Goal: Transaction & Acquisition: Purchase product/service

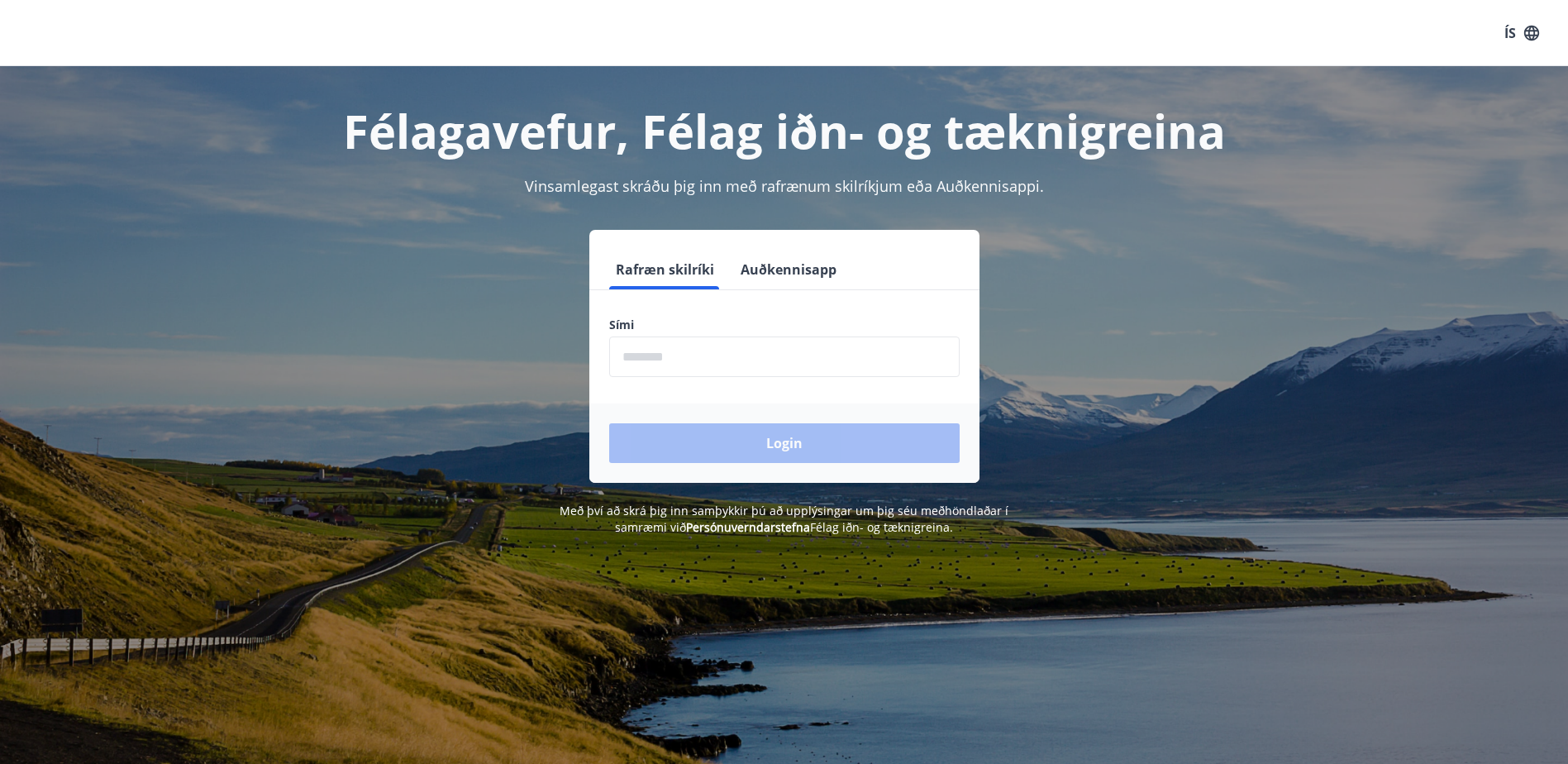
click at [692, 364] on input "phone" at bounding box center [784, 356] width 351 height 41
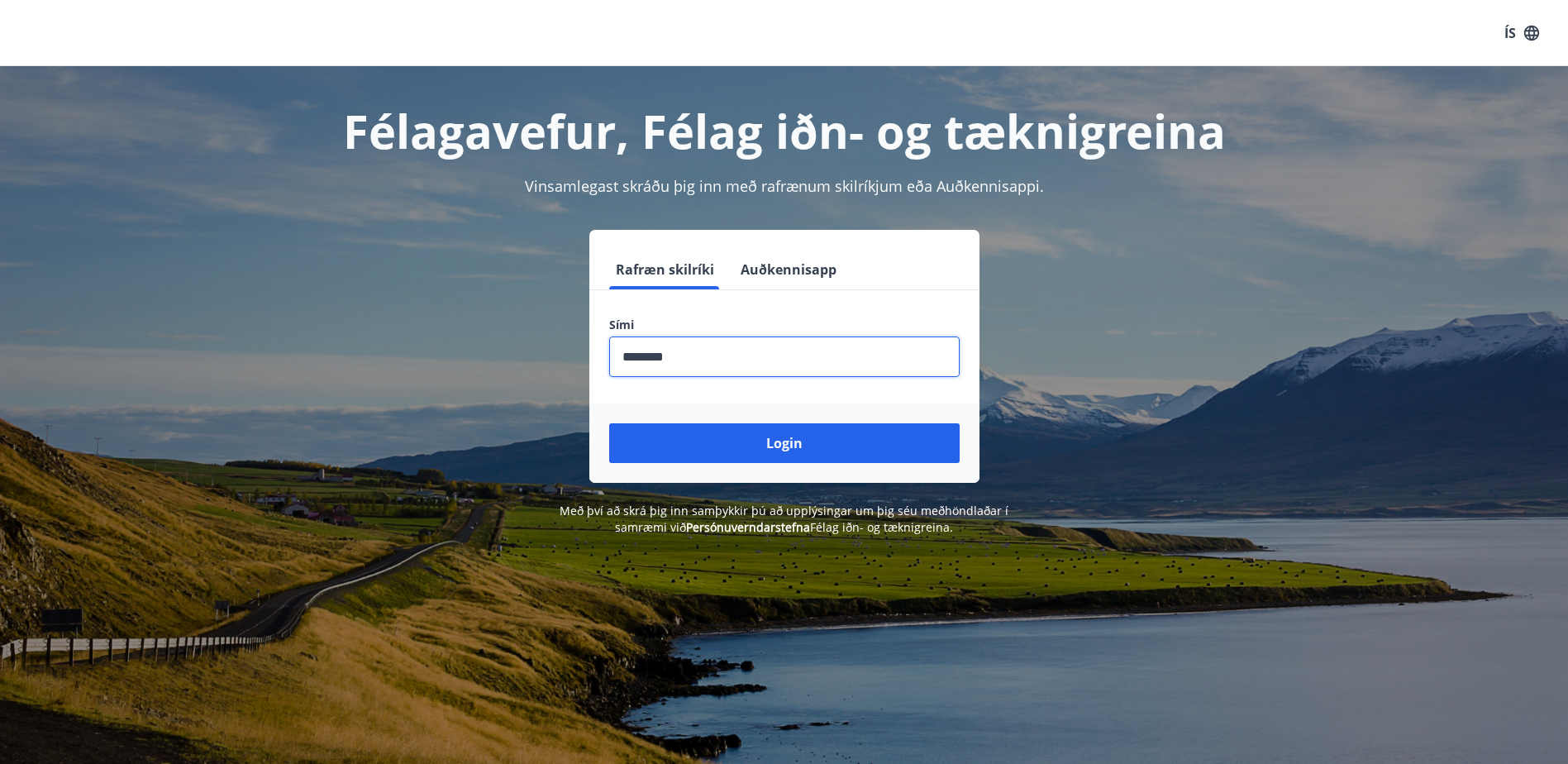
type input "********"
click at [609, 423] on button "Login" at bounding box center [784, 443] width 351 height 40
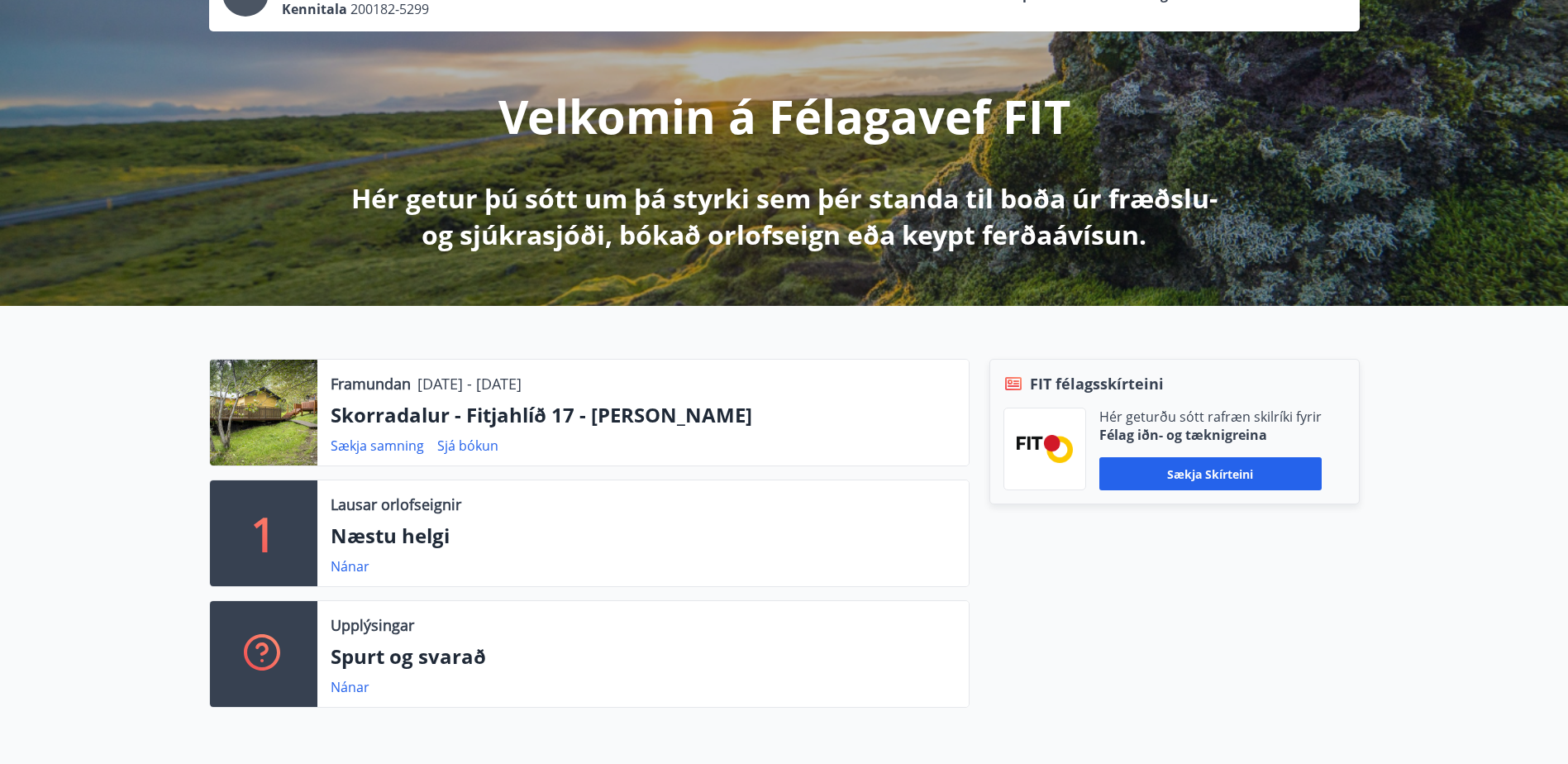
scroll to position [165, 0]
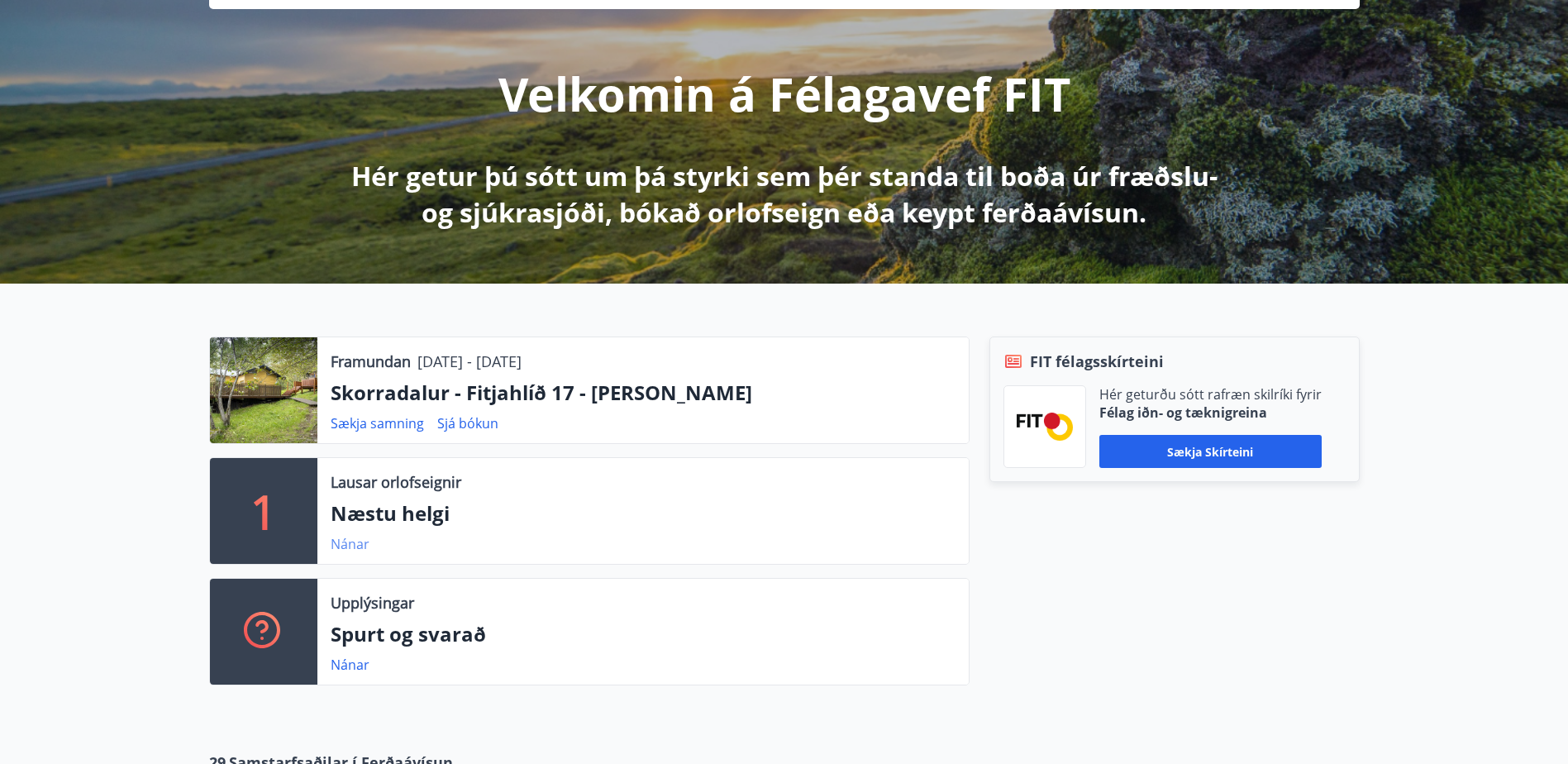
click at [358, 535] on link "Nánar" at bounding box center [350, 544] width 39 height 18
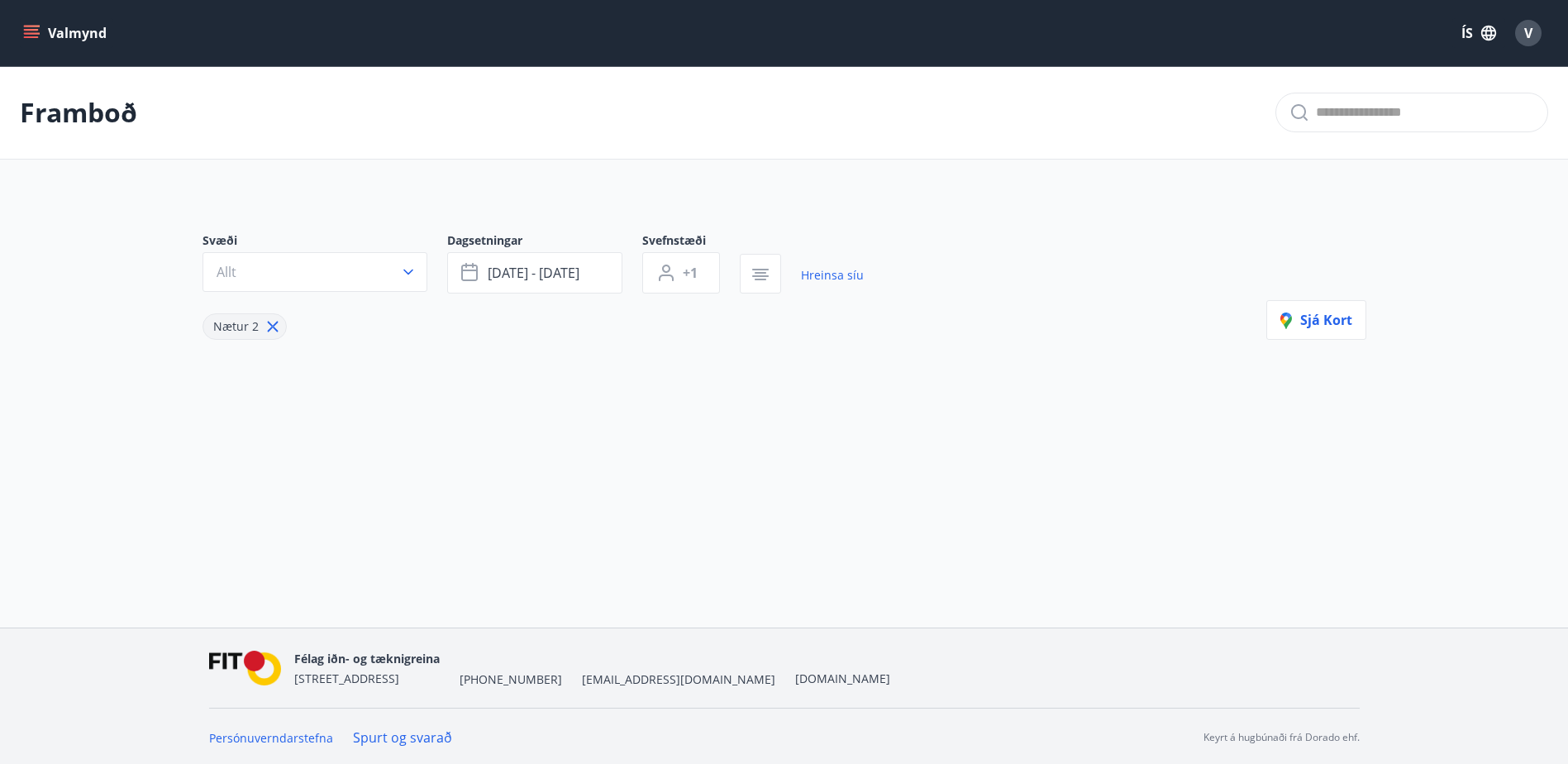
type input "*"
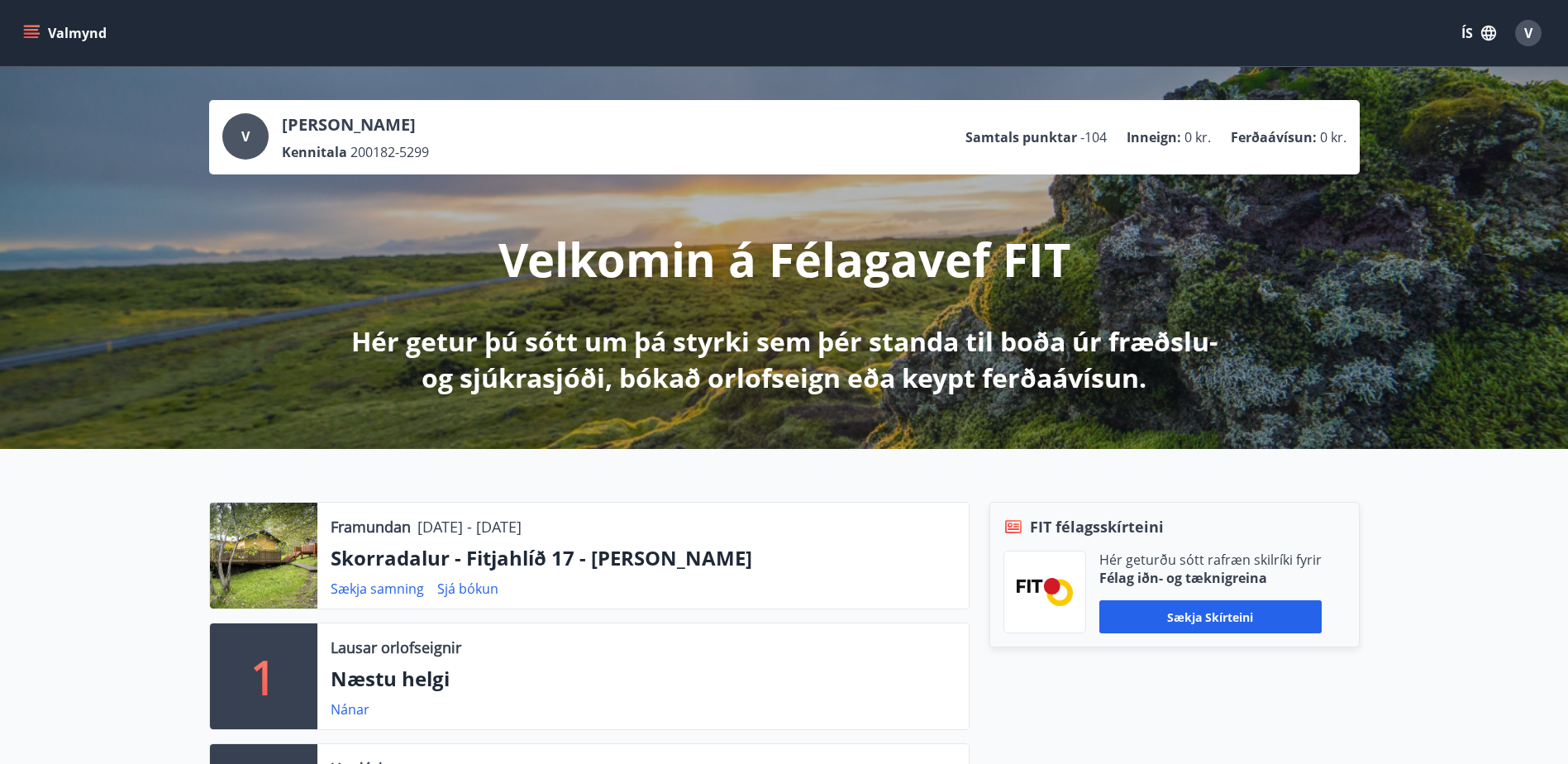
click at [1529, 24] on span "V" at bounding box center [1528, 32] width 8 height 18
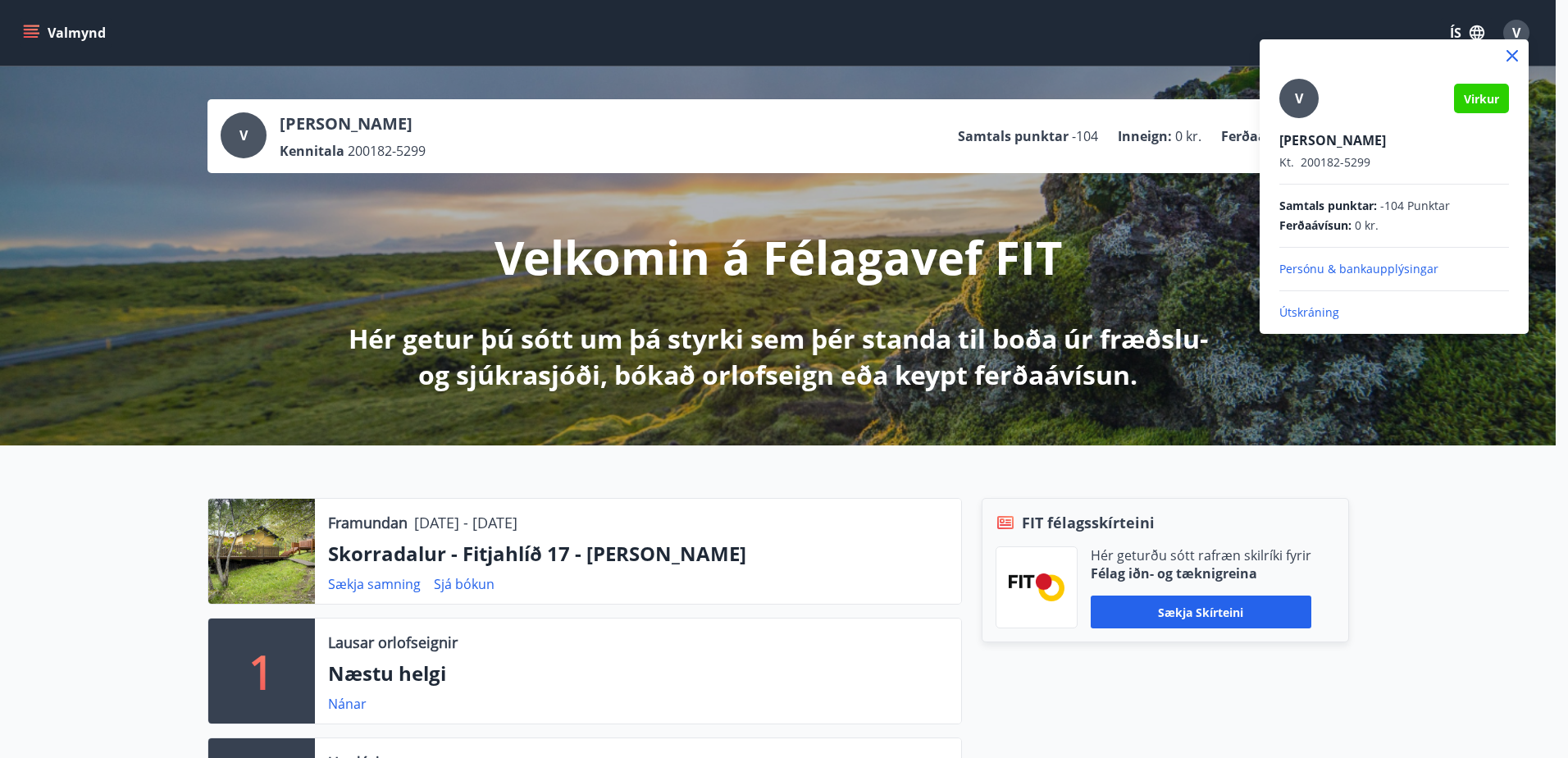
click at [1278, 21] on div at bounding box center [784, 379] width 1568 height 758
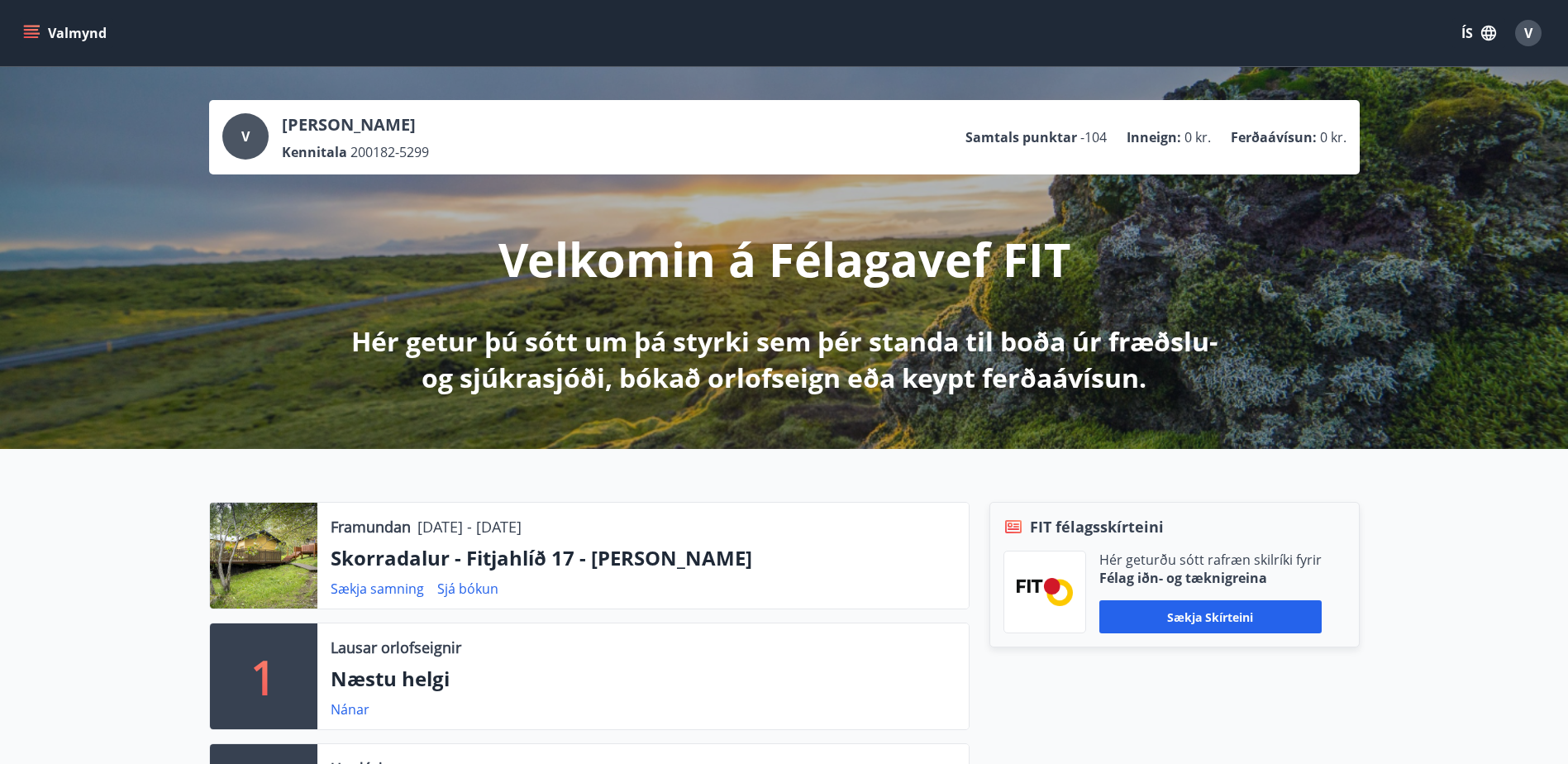
click at [36, 24] on button "Valmynd" at bounding box center [66, 33] width 93 height 30
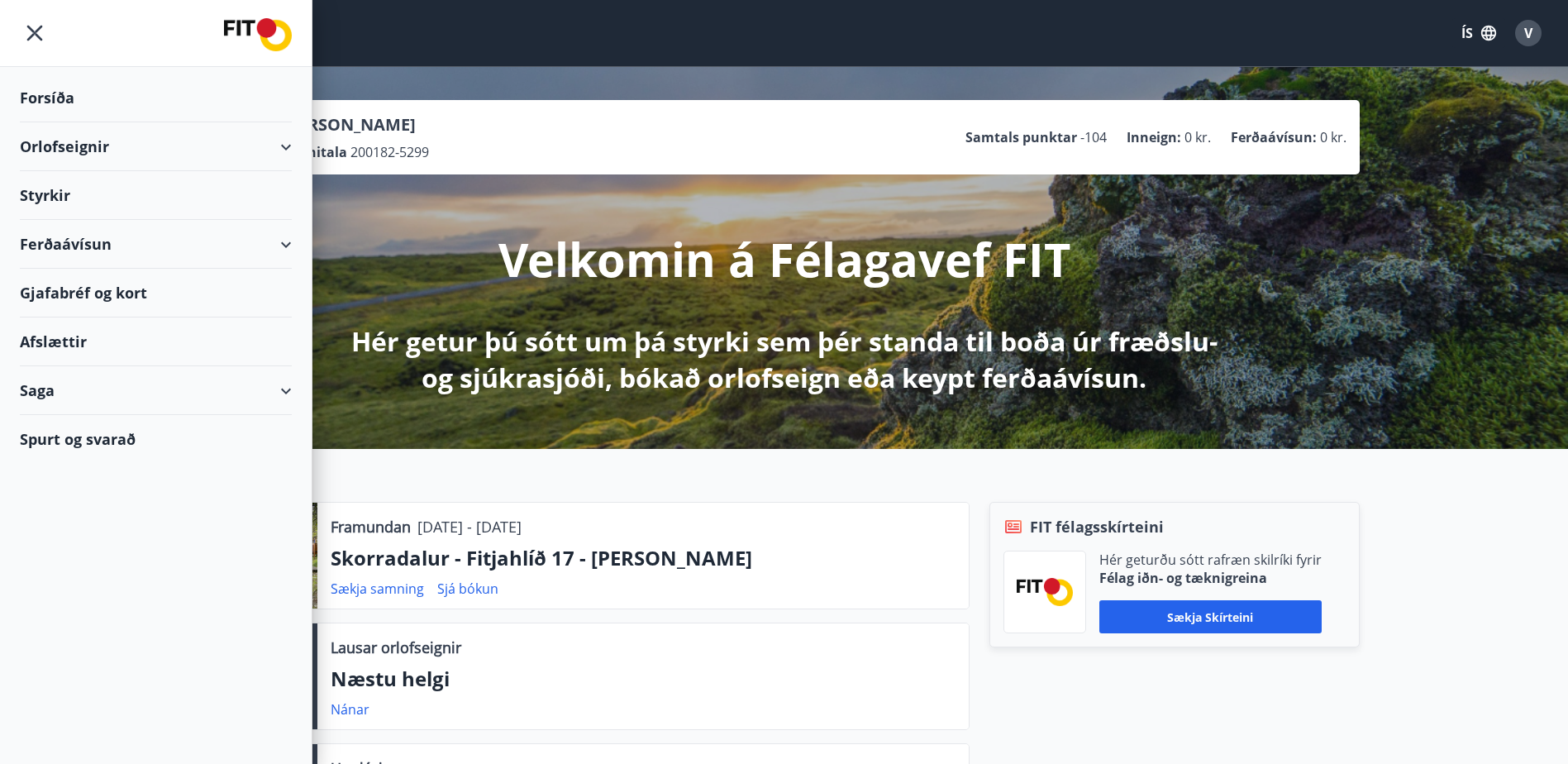
click at [120, 197] on div "Styrkir" at bounding box center [155, 196] width 272 height 49
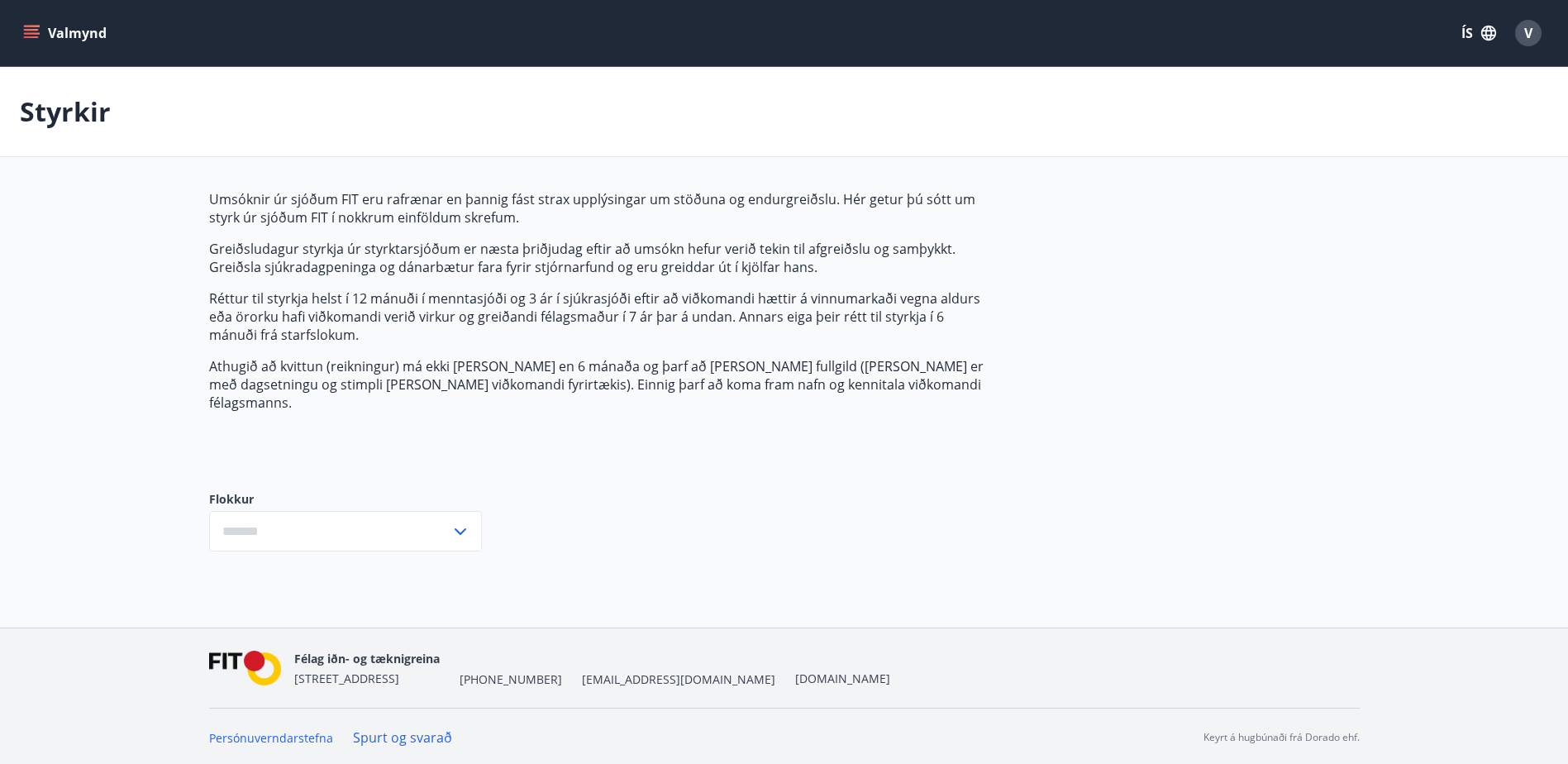
type input "***"
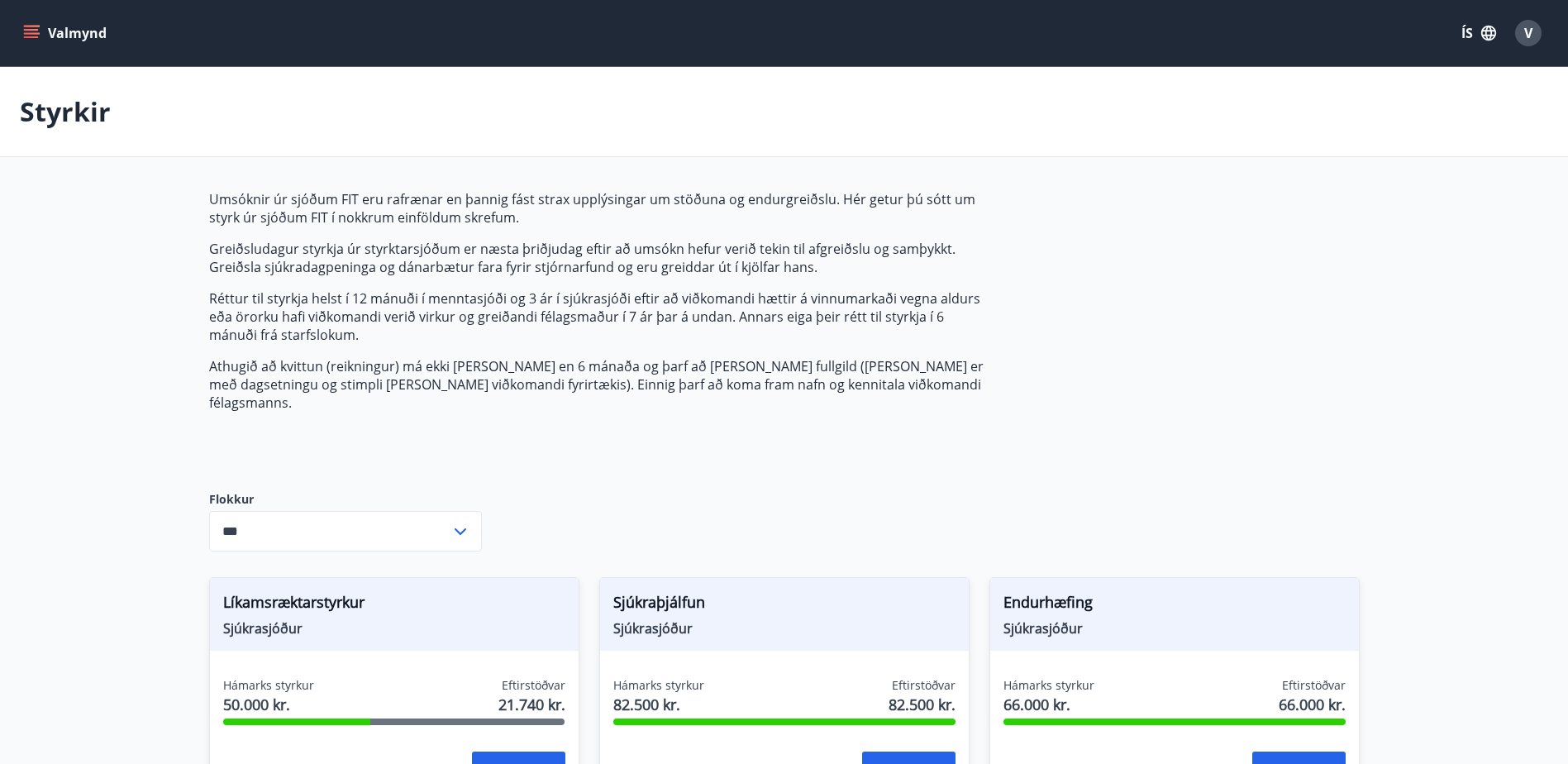
click at [27, 35] on icon "menu" at bounding box center [32, 33] width 17 height 17
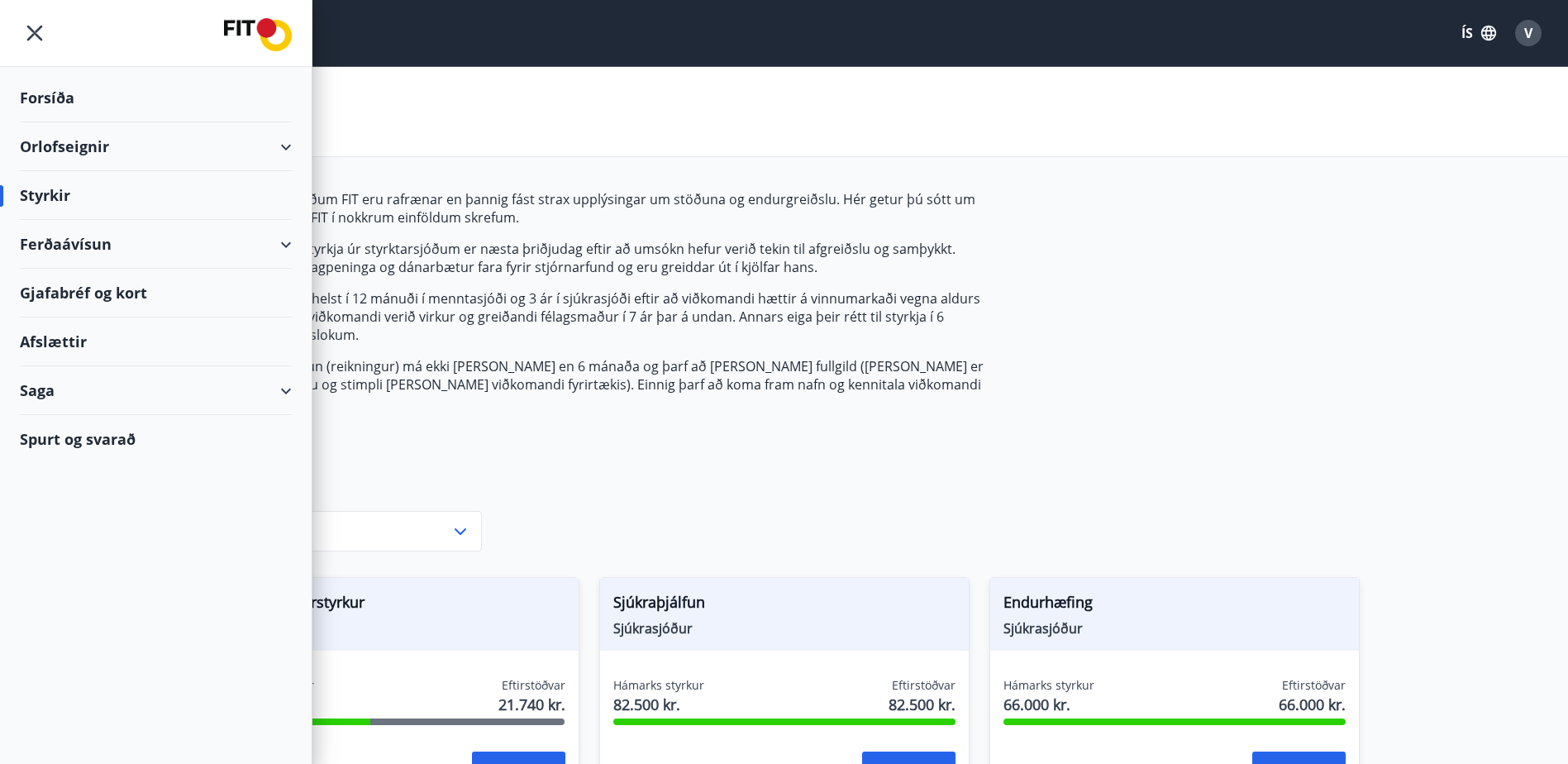
click at [183, 380] on div "Saga" at bounding box center [155, 391] width 272 height 49
click at [78, 610] on div "Styrkjasaga" at bounding box center [155, 606] width 246 height 35
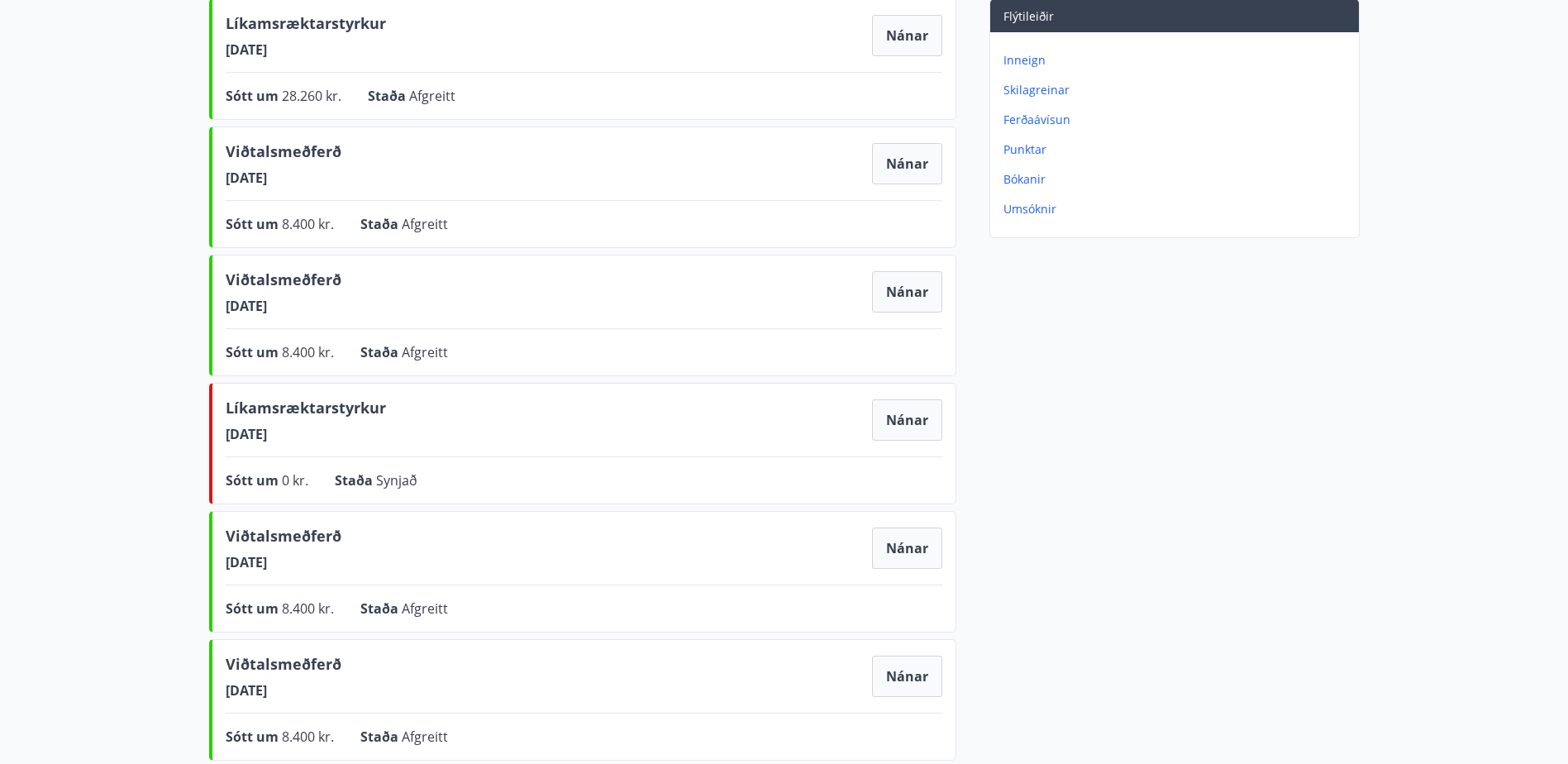
scroll to position [331, 0]
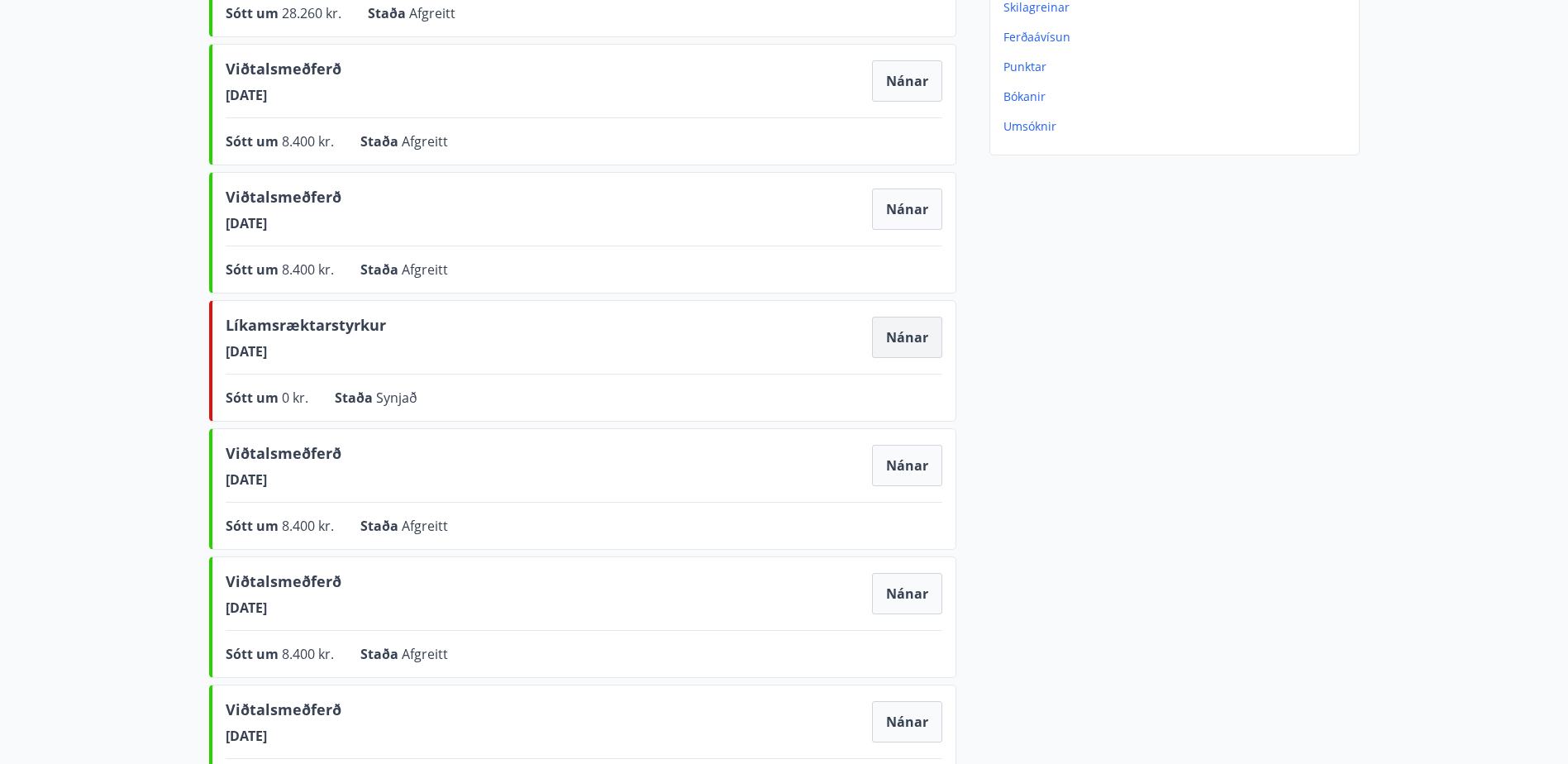
click at [911, 353] on button "Nánar" at bounding box center [906, 337] width 71 height 41
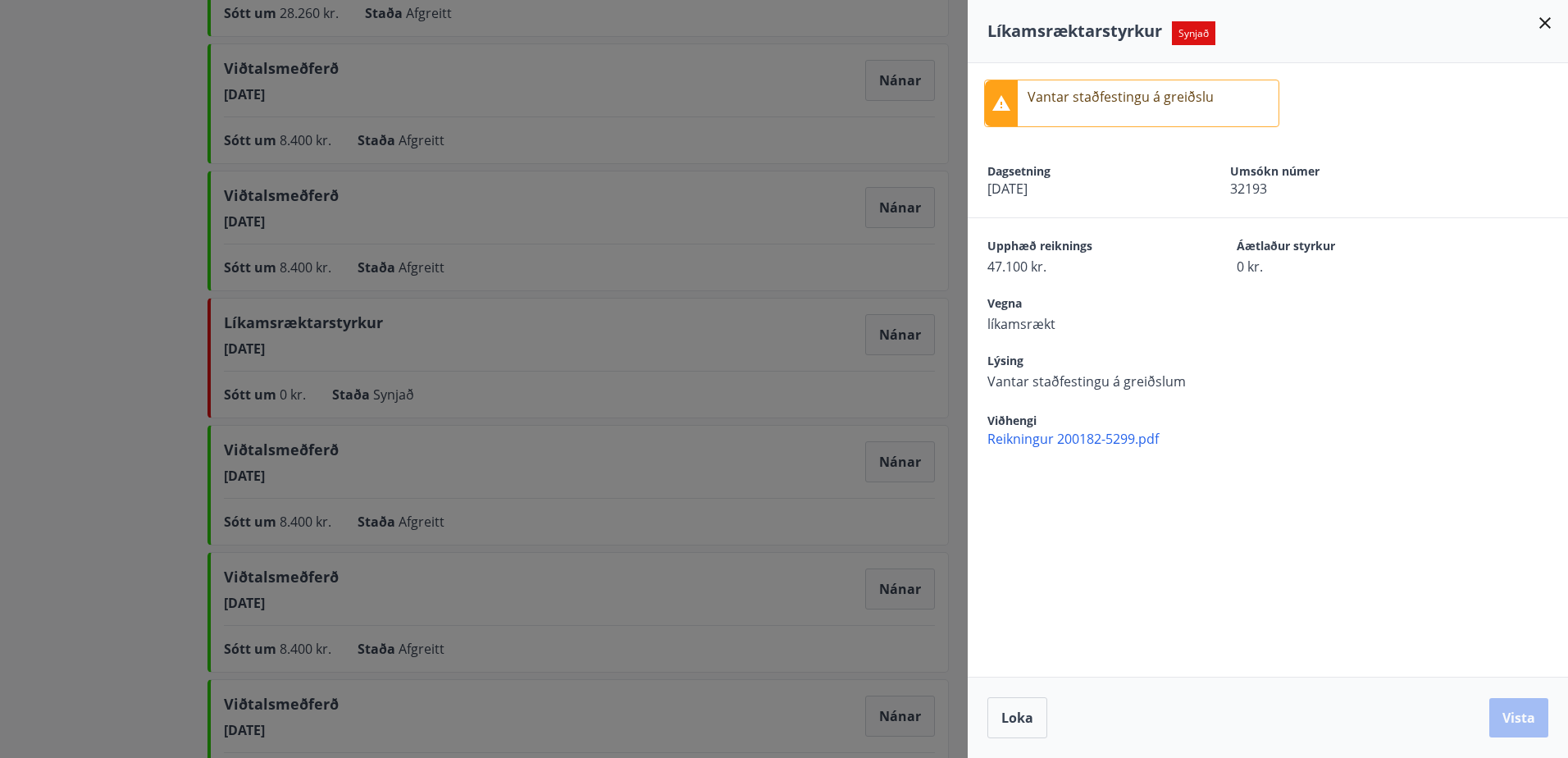
click at [846, 384] on div at bounding box center [784, 379] width 1568 height 758
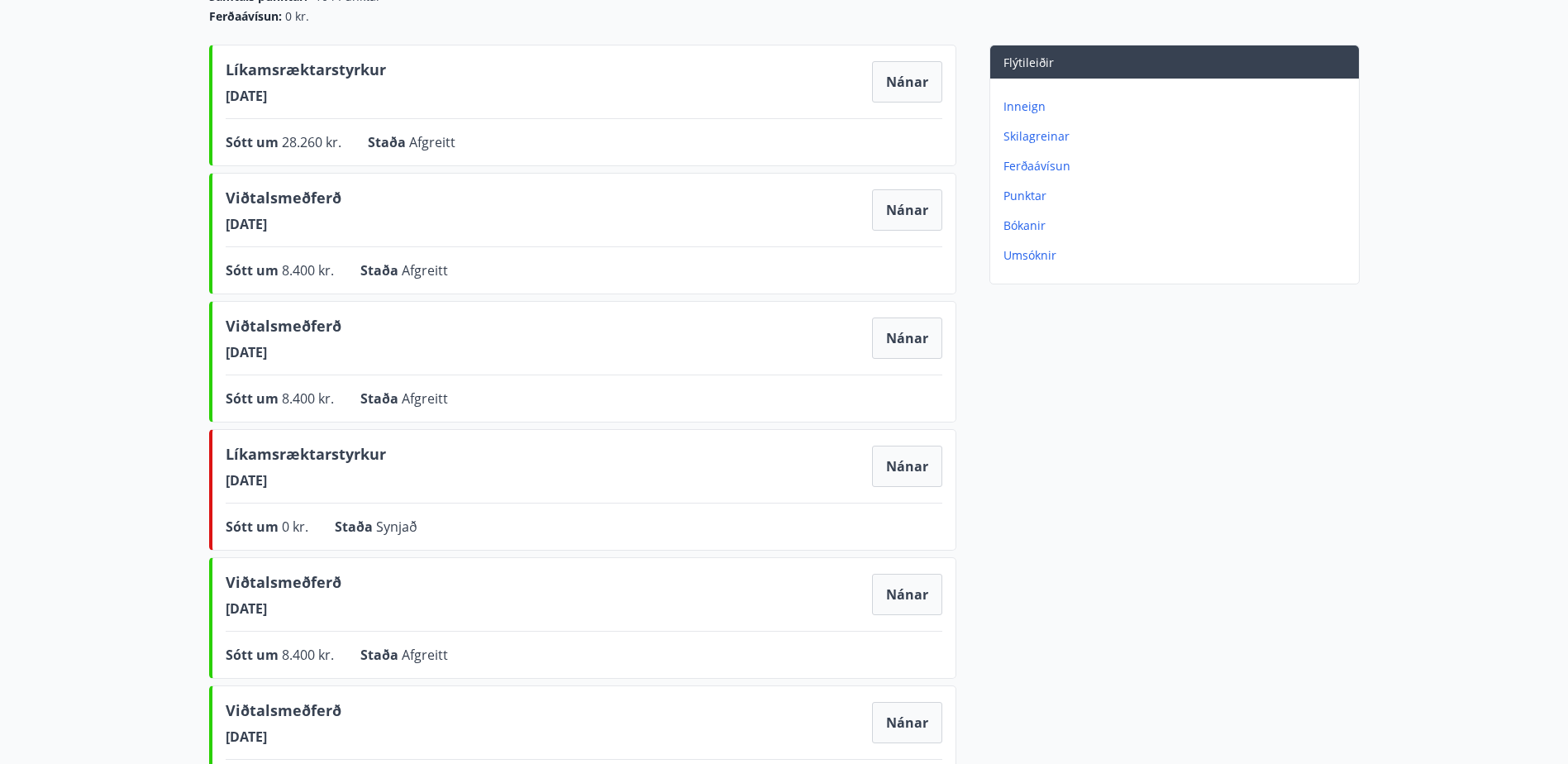
scroll to position [0, 0]
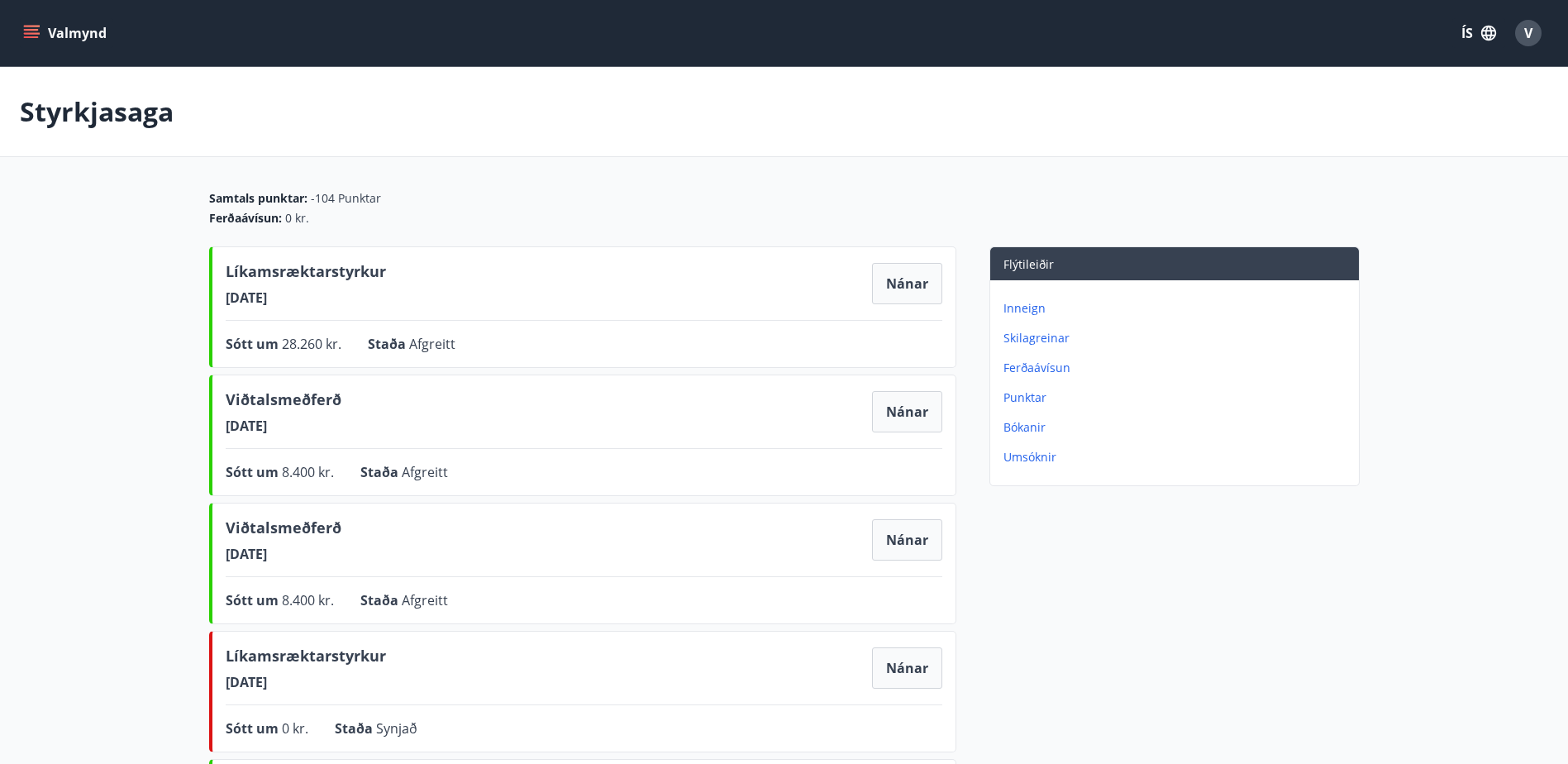
click at [32, 37] on icon "menu" at bounding box center [31, 38] width 15 height 2
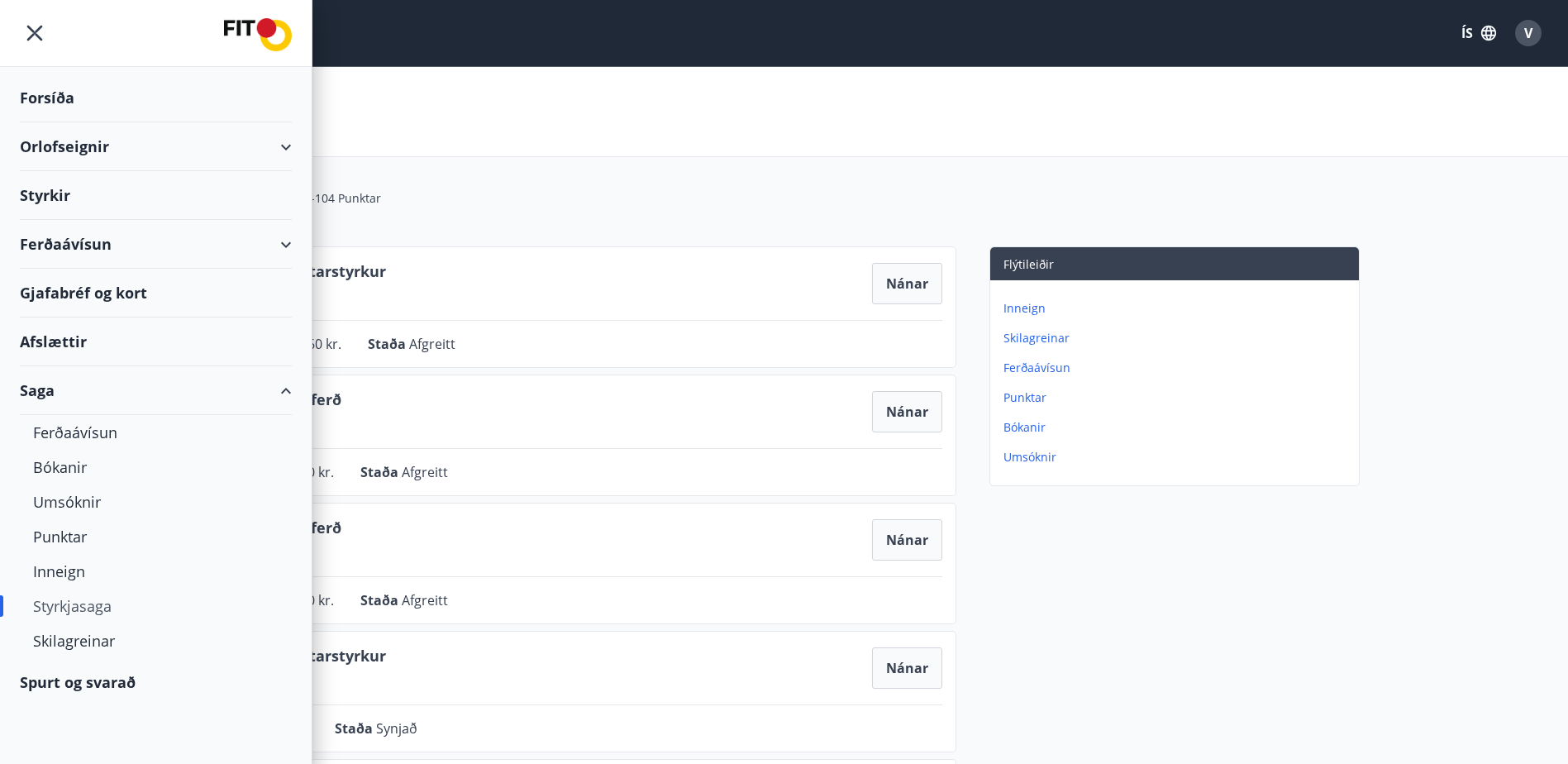
click at [54, 193] on div "Styrkir" at bounding box center [155, 196] width 272 height 49
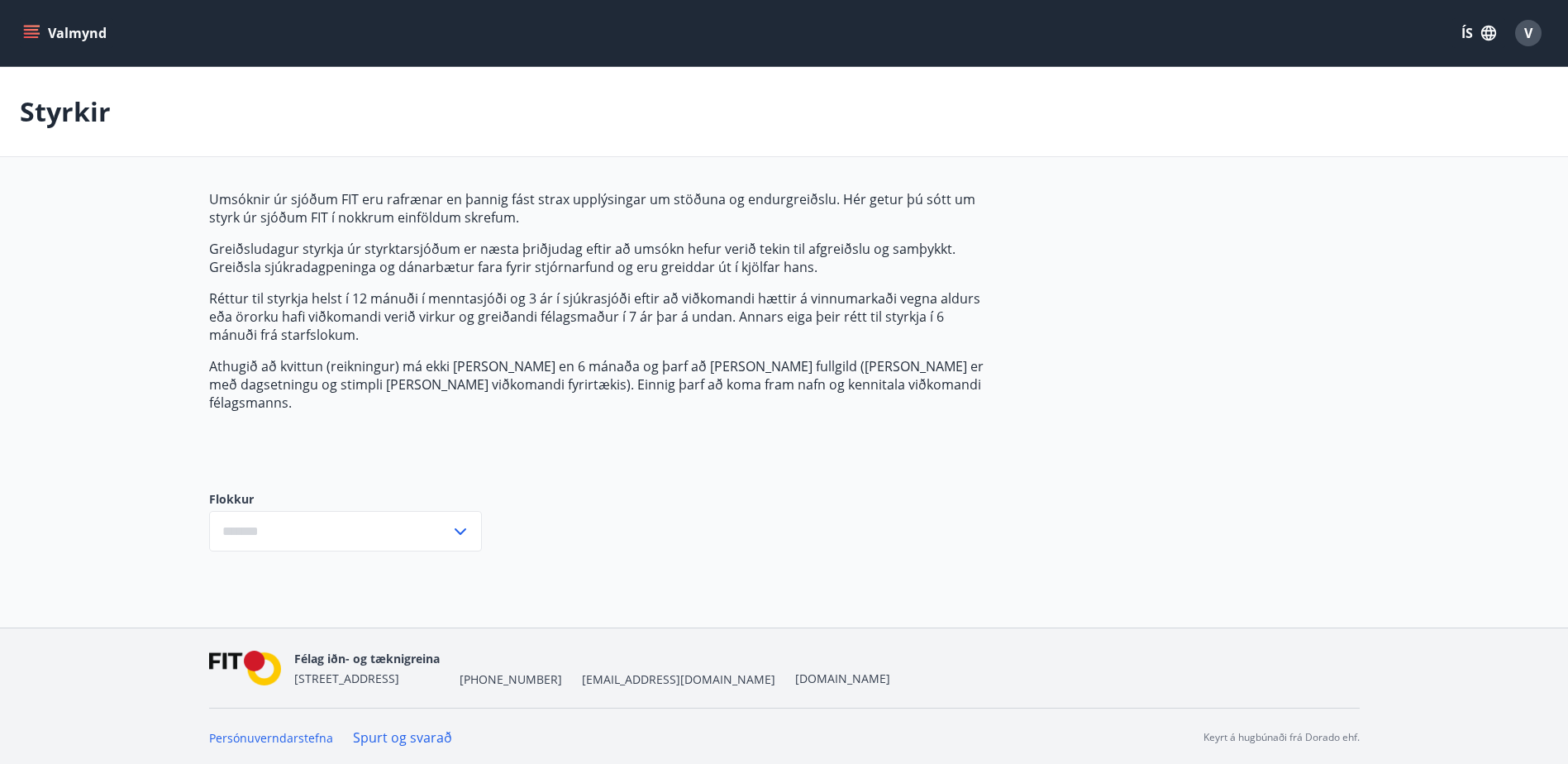
type input "***"
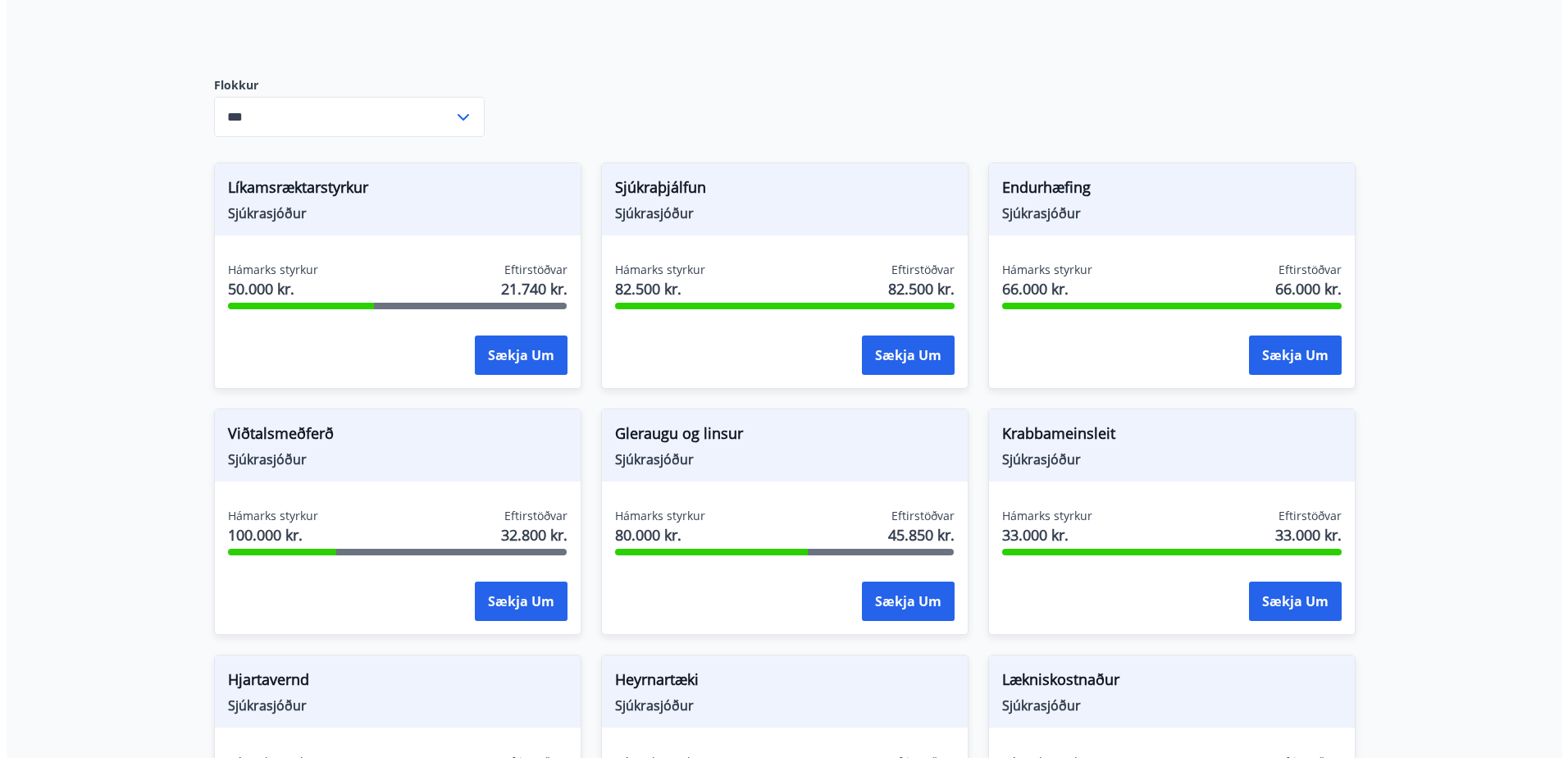
scroll to position [492, 0]
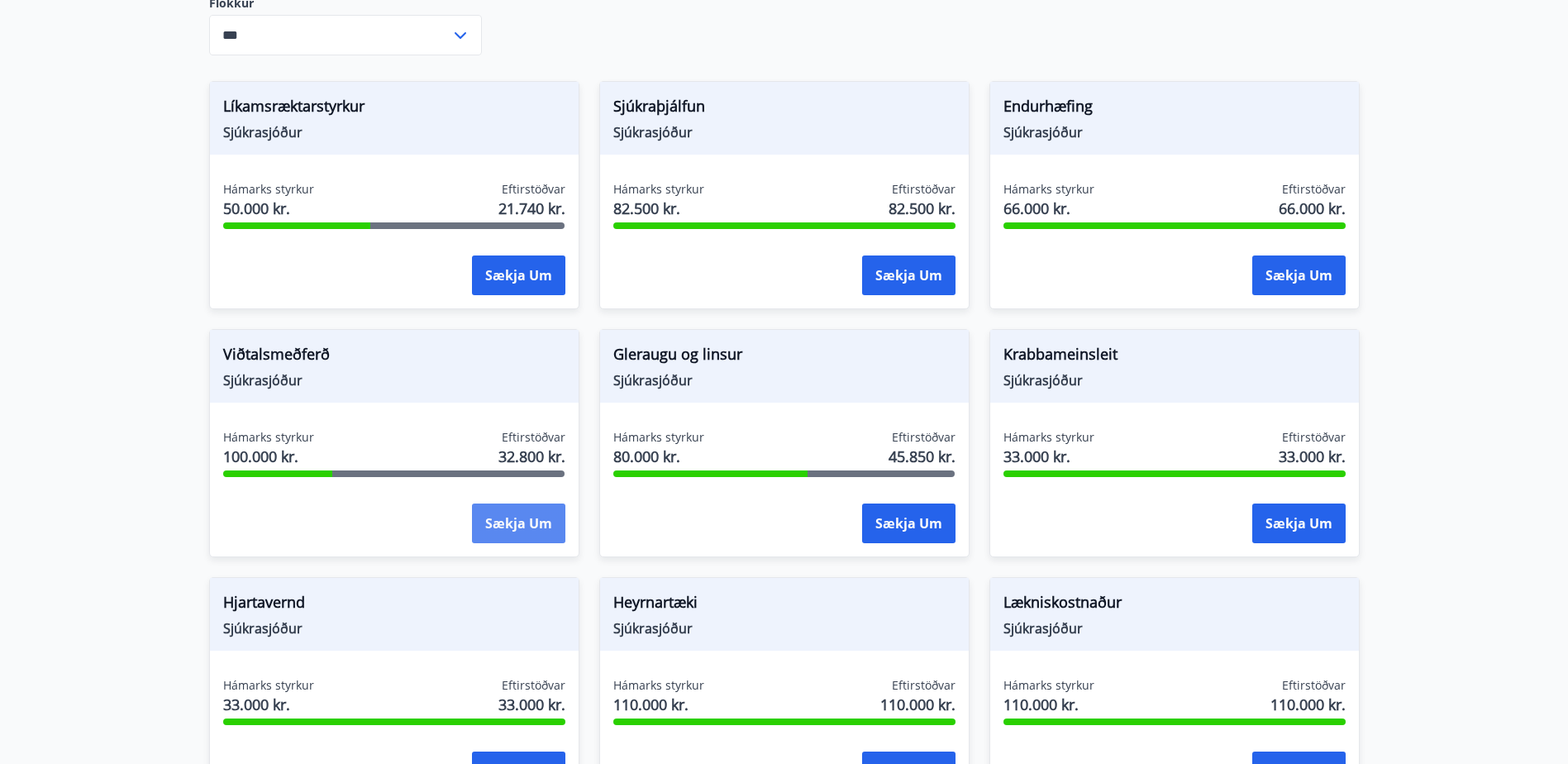
click at [535, 507] on button "Sækja um" at bounding box center [518, 523] width 93 height 40
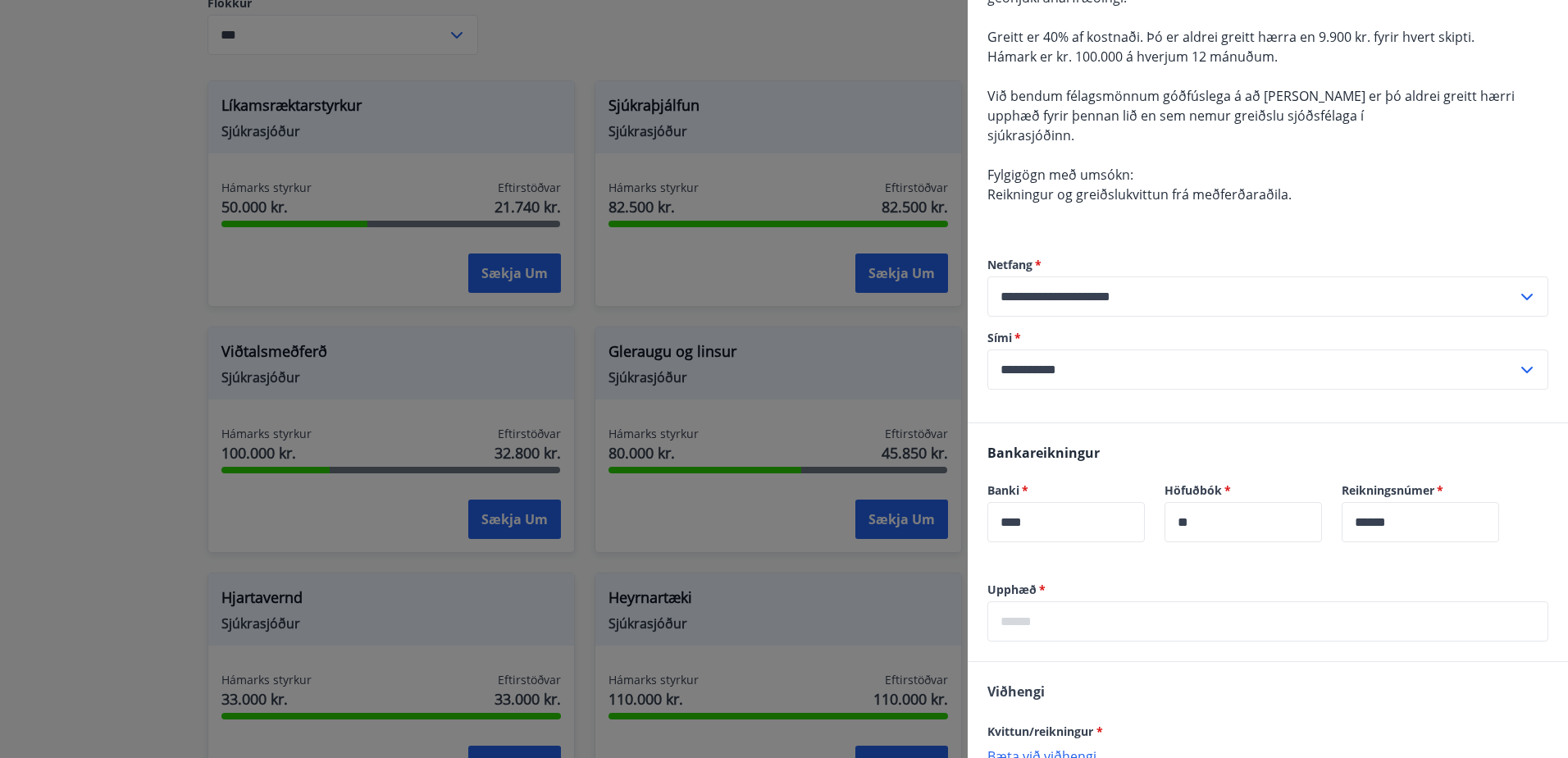
scroll to position [328, 0]
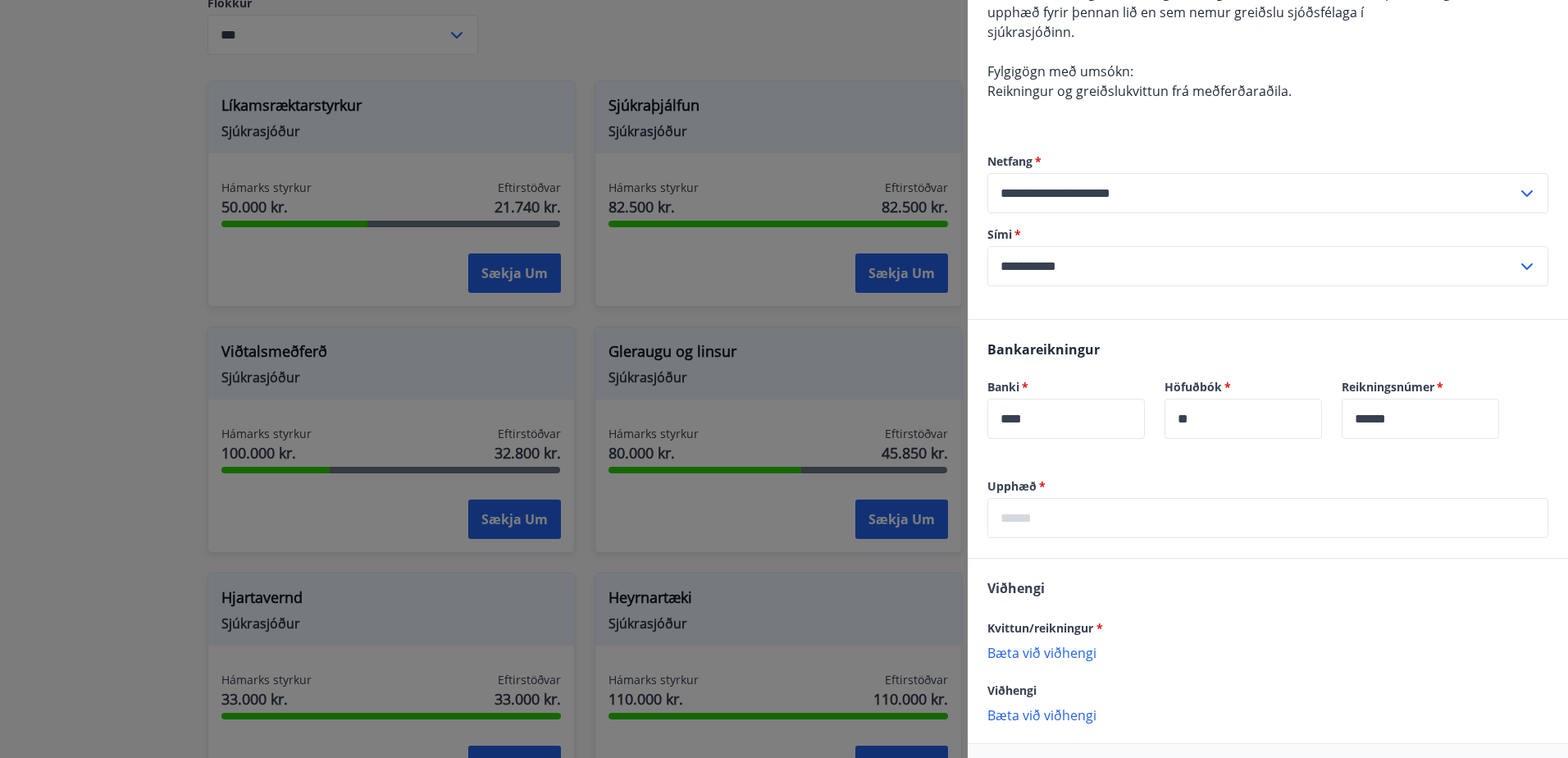
click at [1043, 527] on input "text" at bounding box center [1268, 517] width 561 height 40
type input "*****"
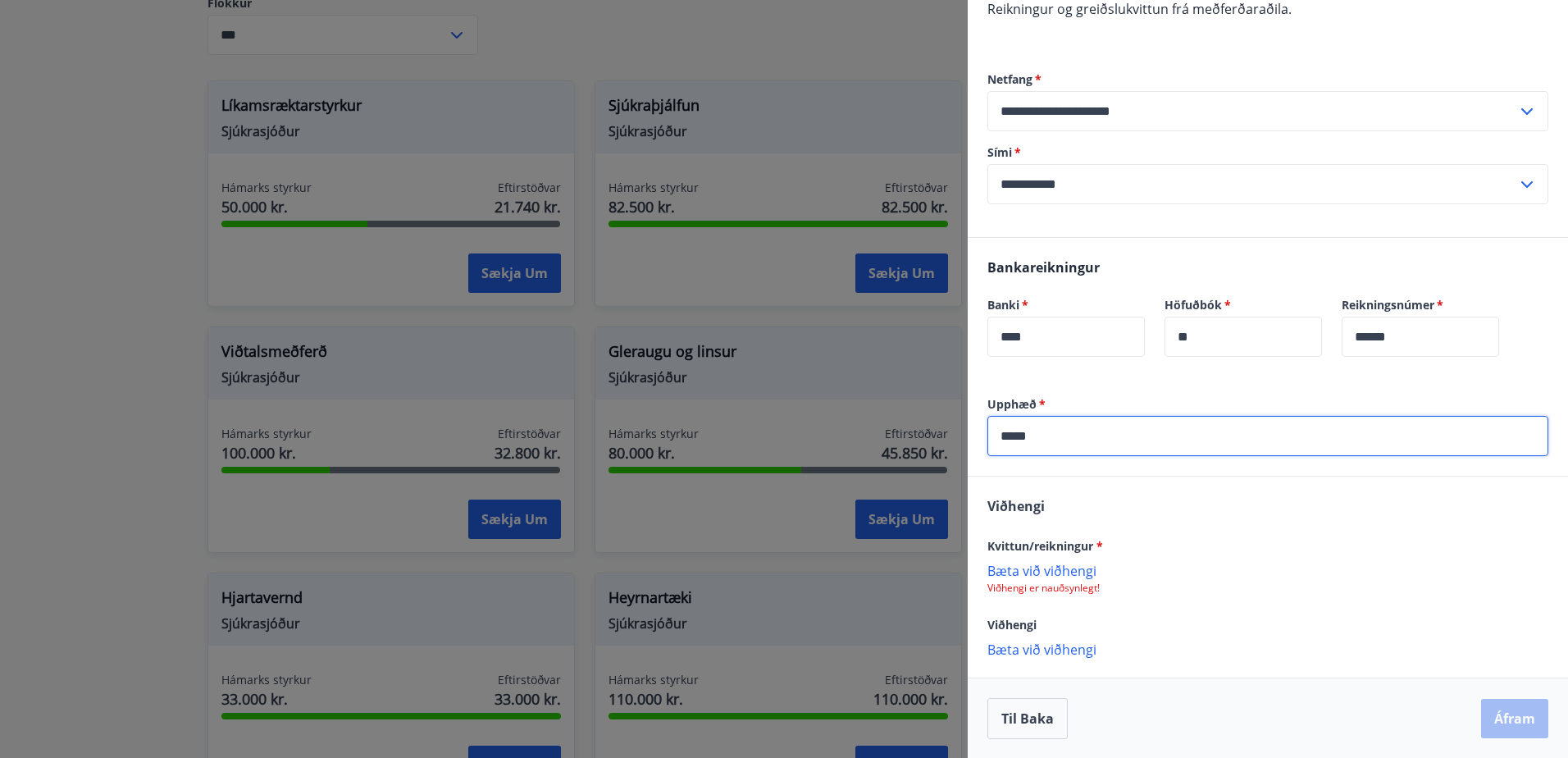
scroll to position [410, 0]
click at [1050, 569] on p "Bæta við viðhengi" at bounding box center [1268, 569] width 561 height 17
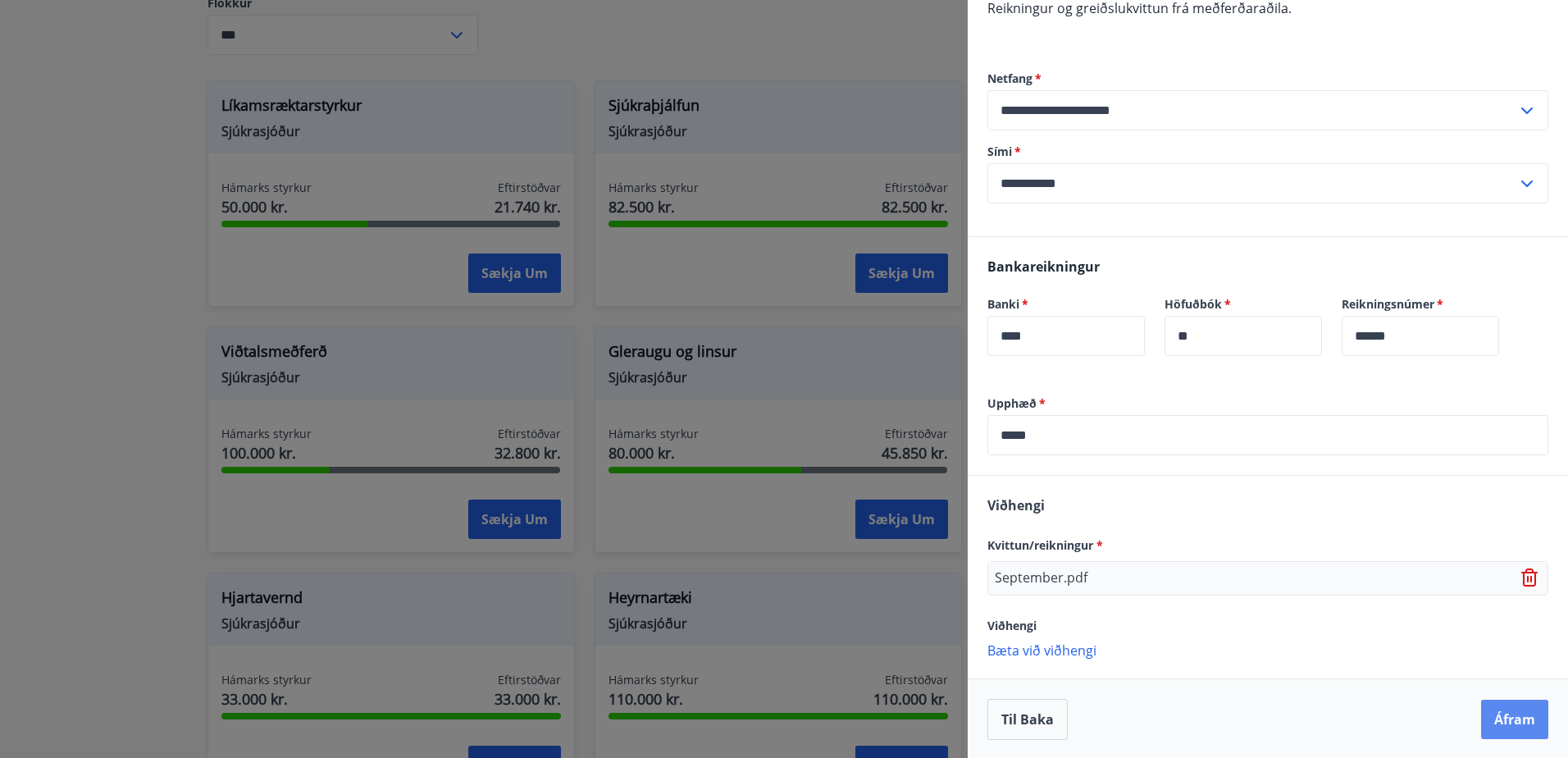
click at [1492, 715] on button "Áfram" at bounding box center [1515, 719] width 67 height 39
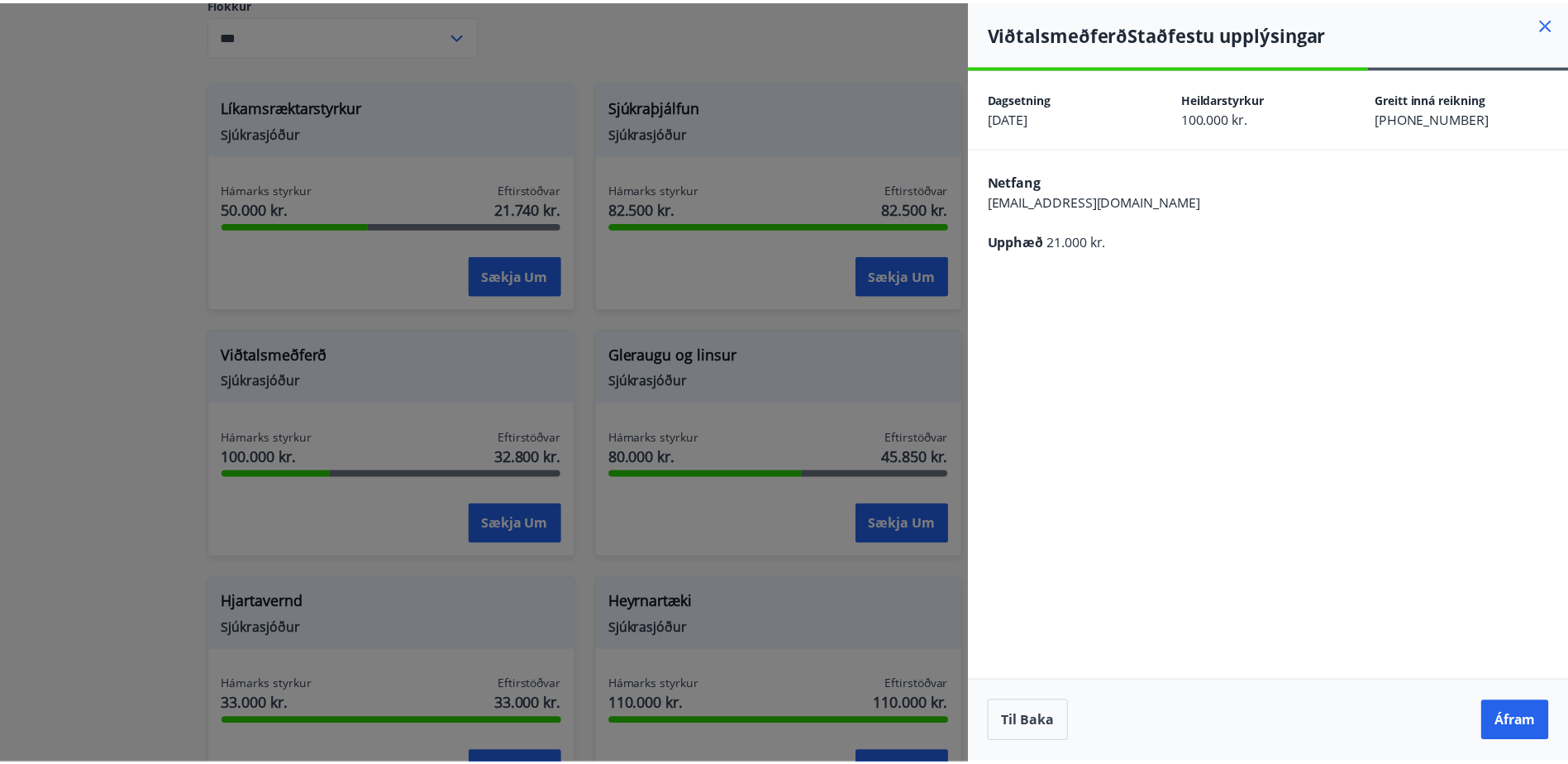
scroll to position [0, 0]
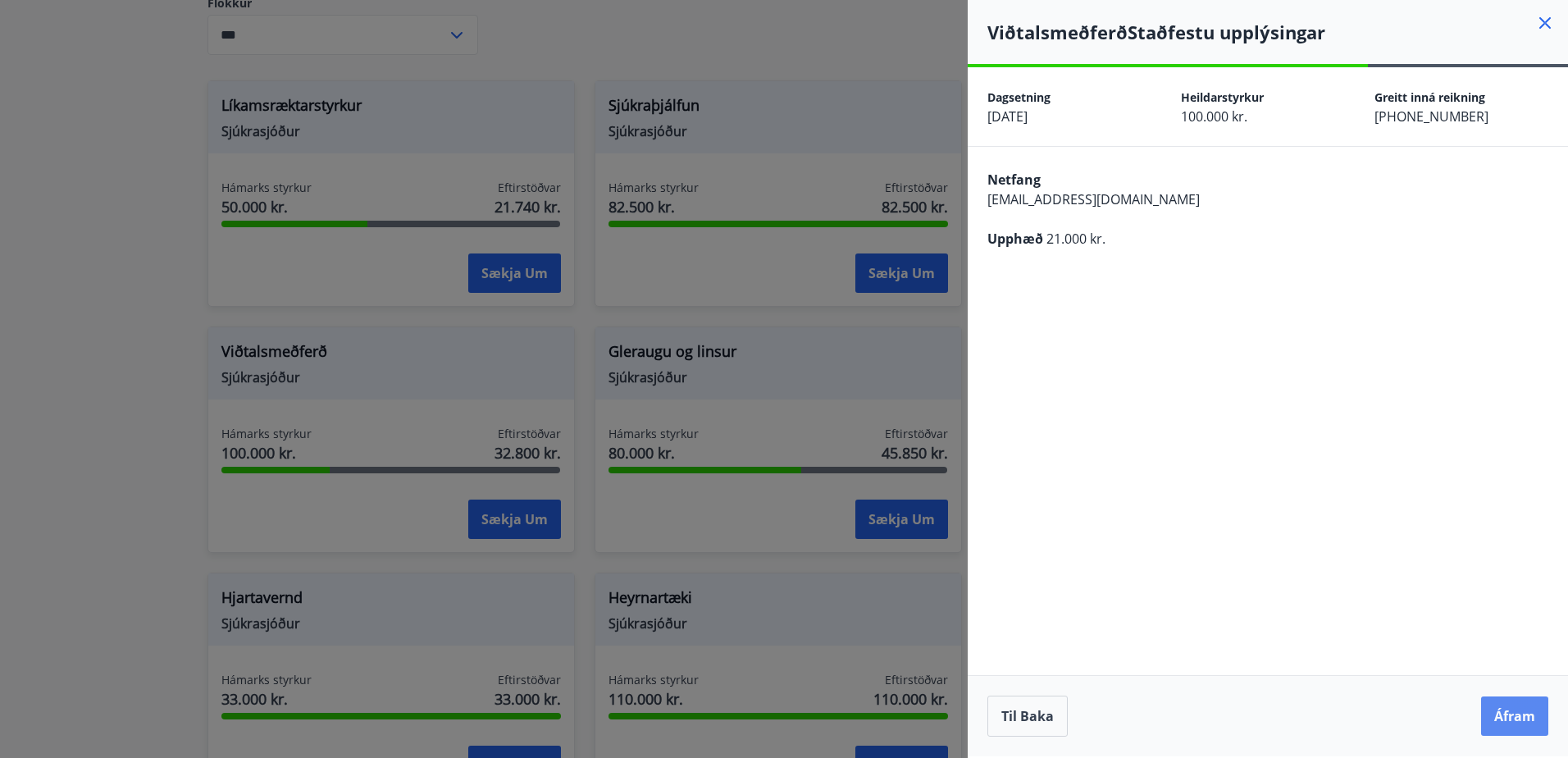
click at [1506, 702] on button "Áfram" at bounding box center [1515, 716] width 67 height 39
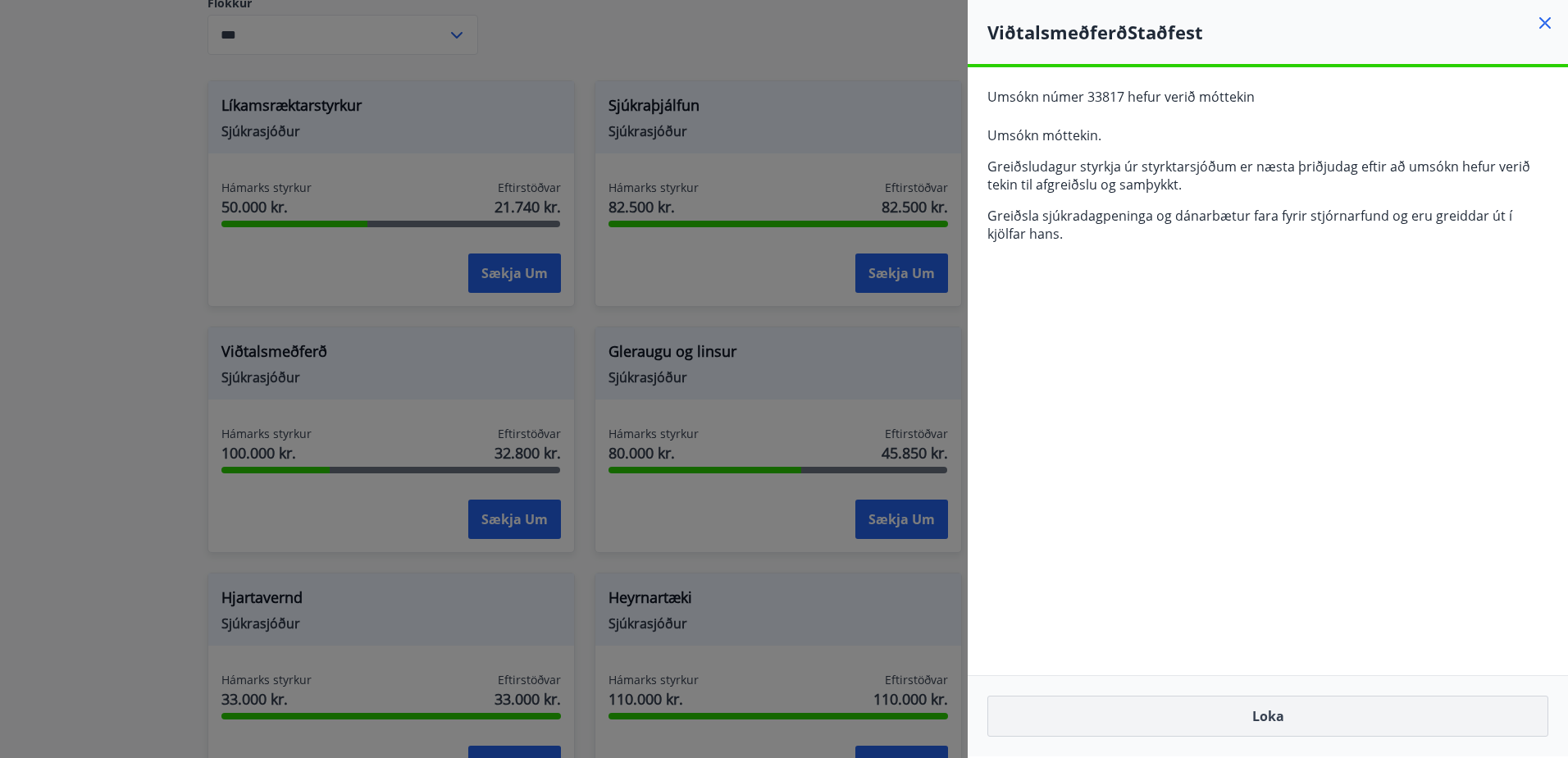
click at [1216, 722] on button "Loka" at bounding box center [1268, 716] width 561 height 41
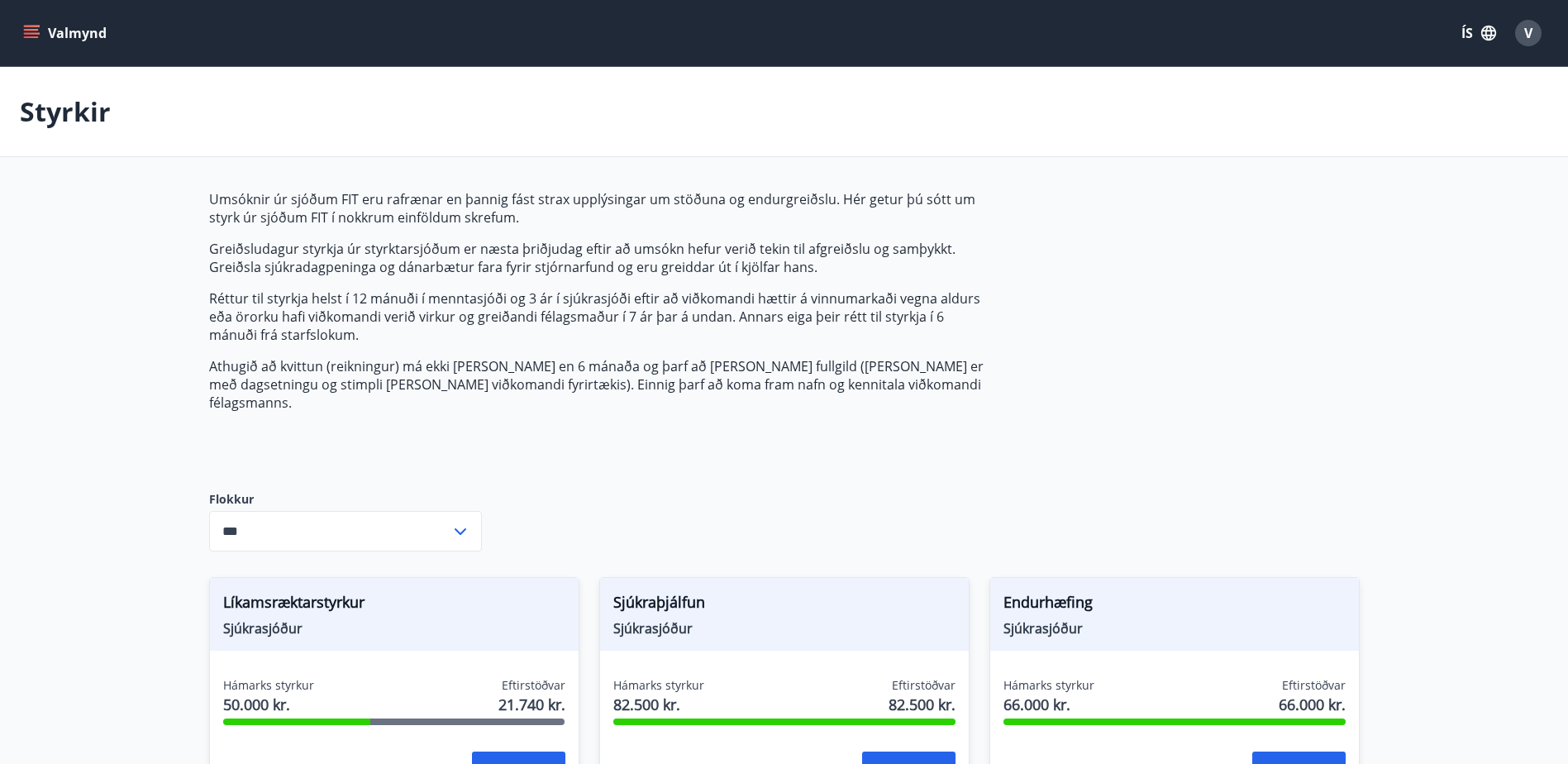
click at [41, 26] on button "Valmynd" at bounding box center [66, 33] width 93 height 30
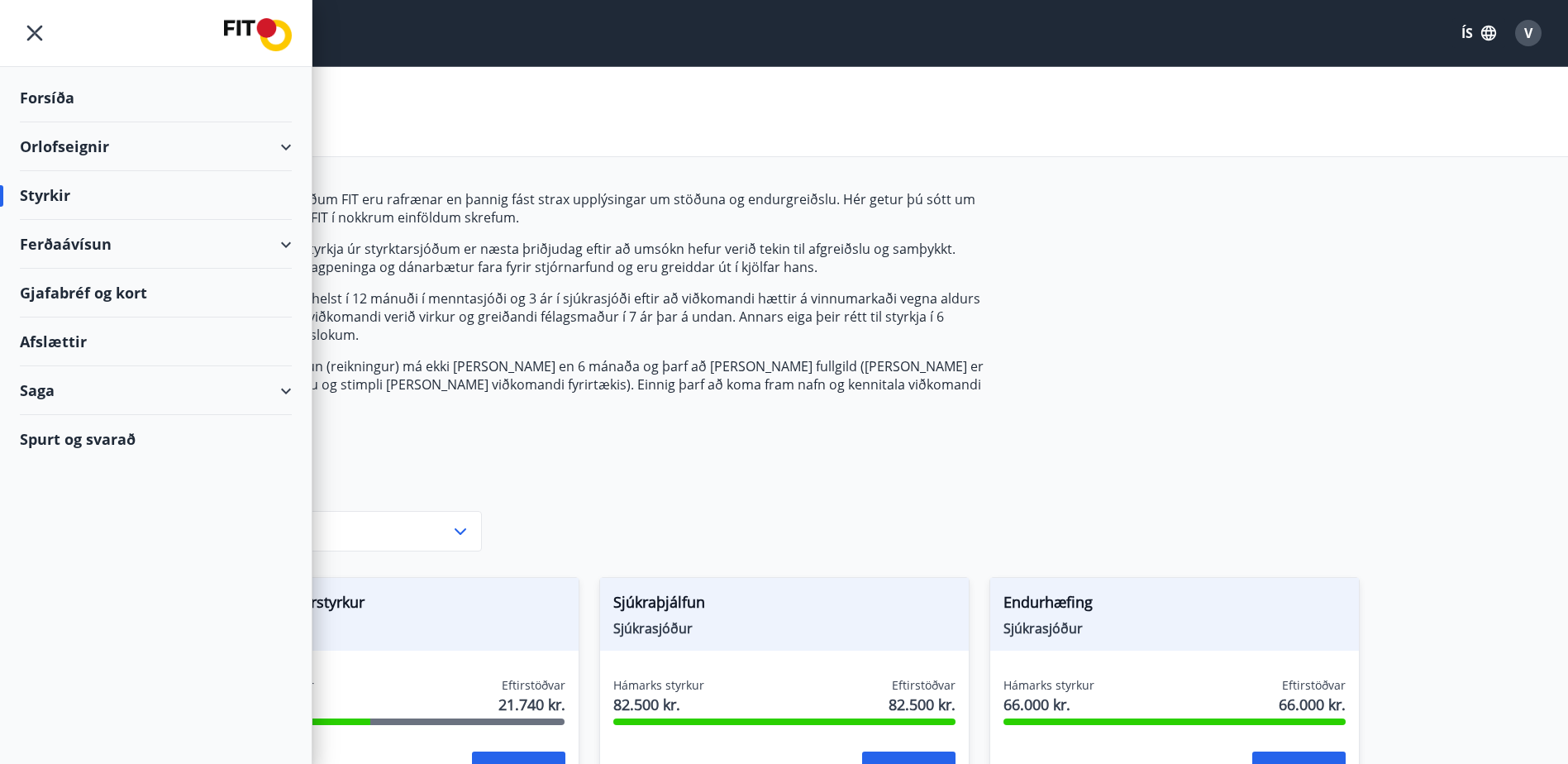
click at [41, 93] on div "Forsíða" at bounding box center [155, 98] width 272 height 49
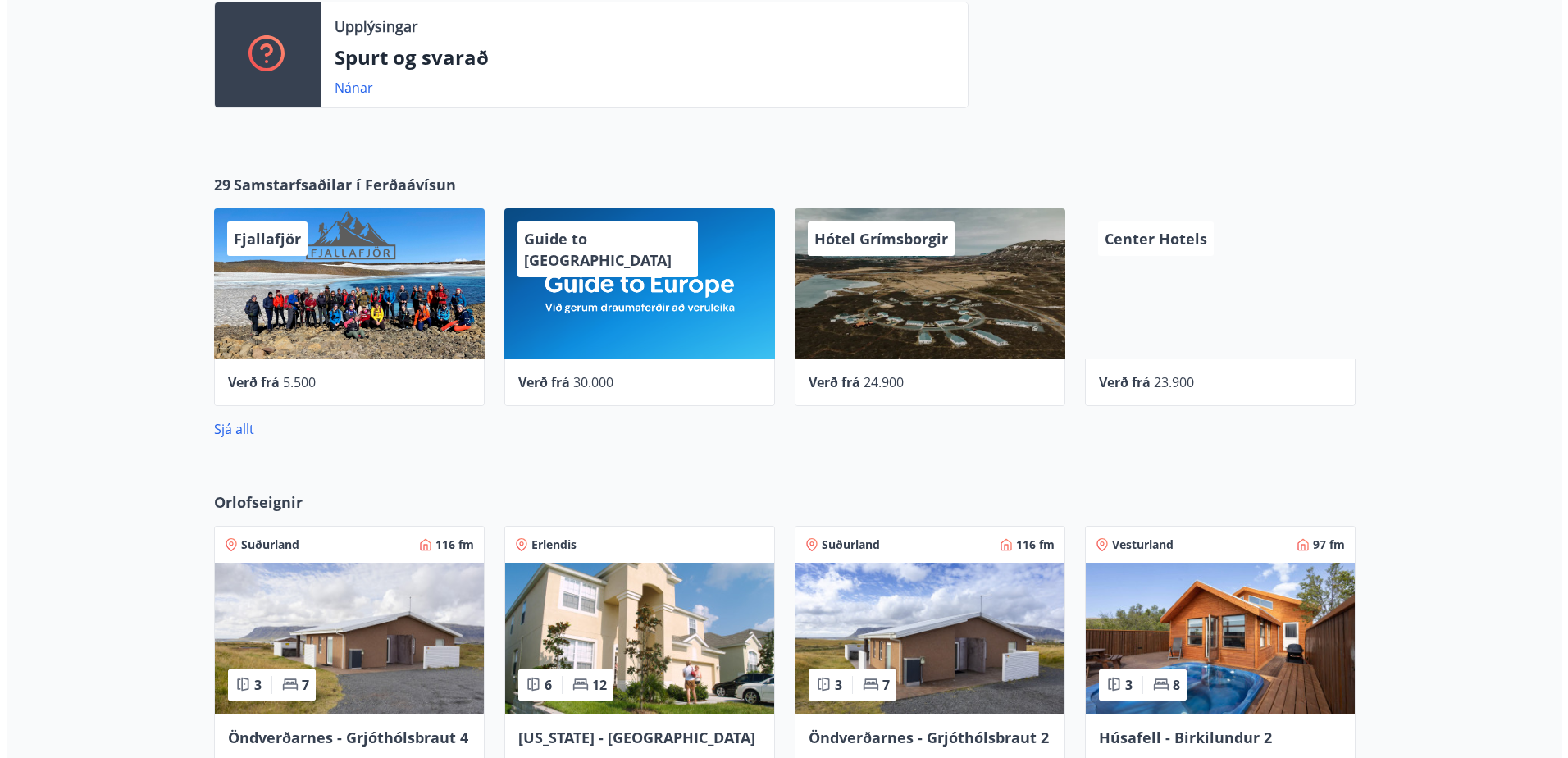
scroll to position [737, 0]
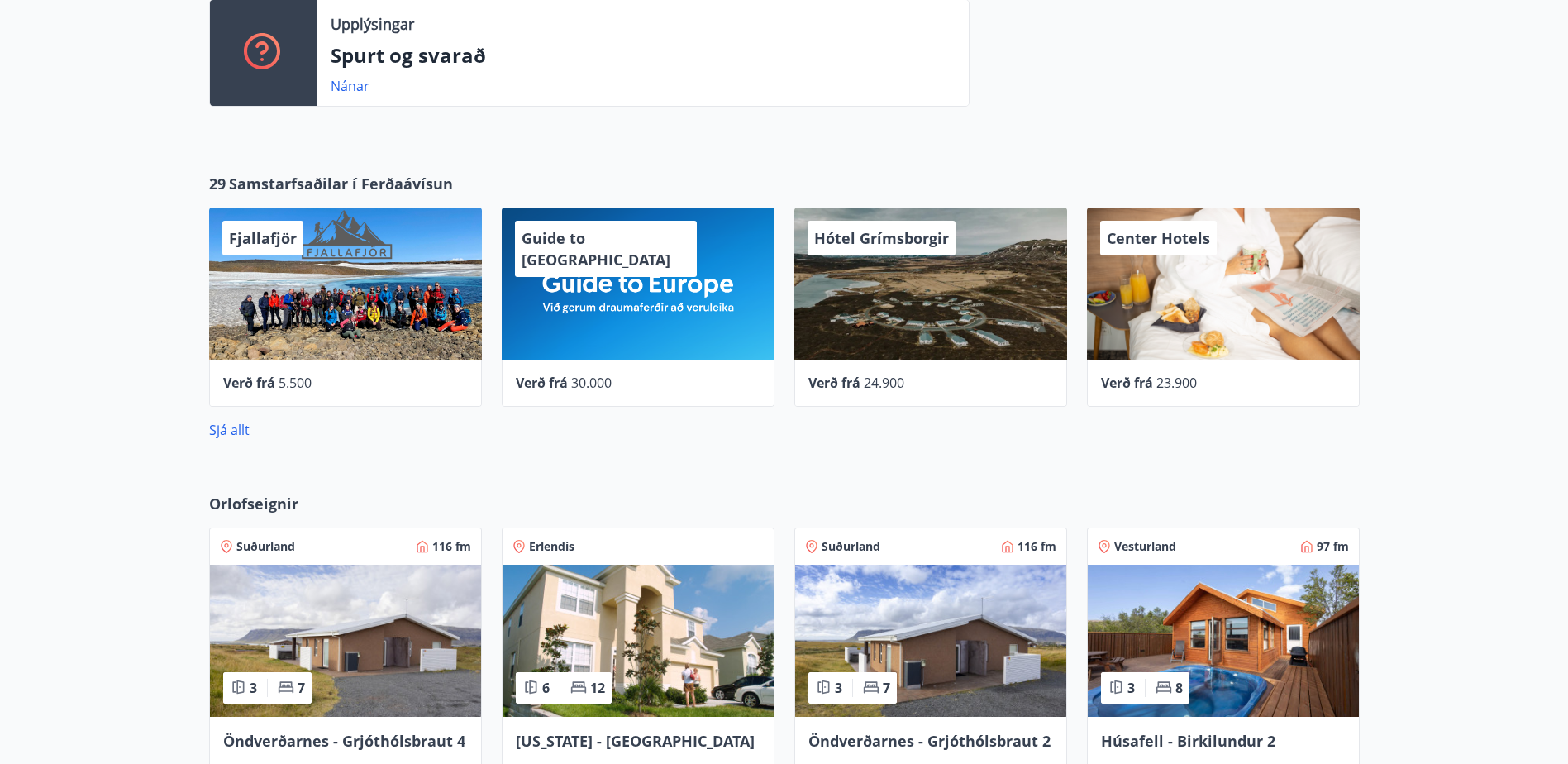
click at [1191, 361] on div "Verð frá 23.900" at bounding box center [1222, 383] width 272 height 47
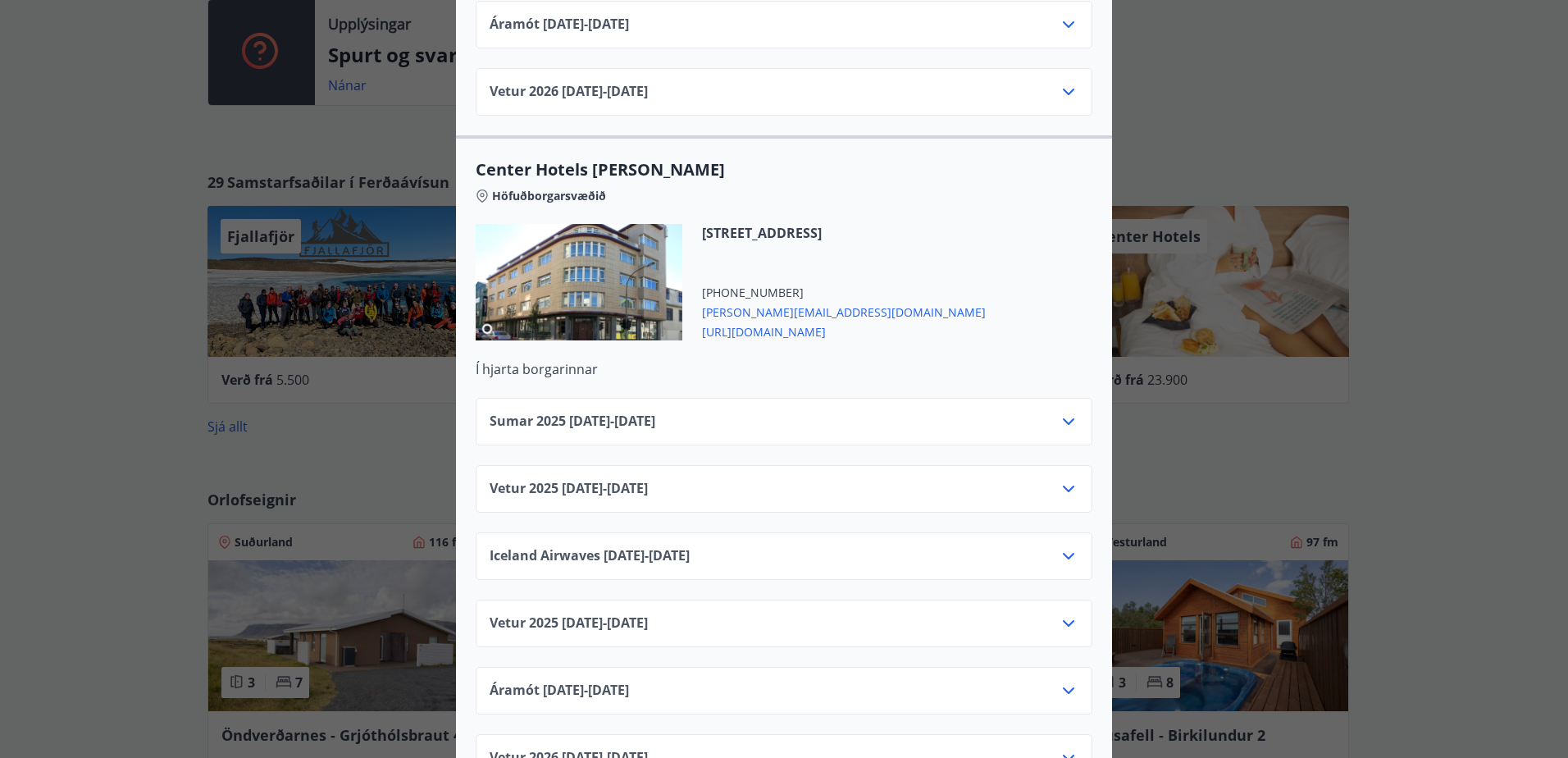
scroll to position [5248, 0]
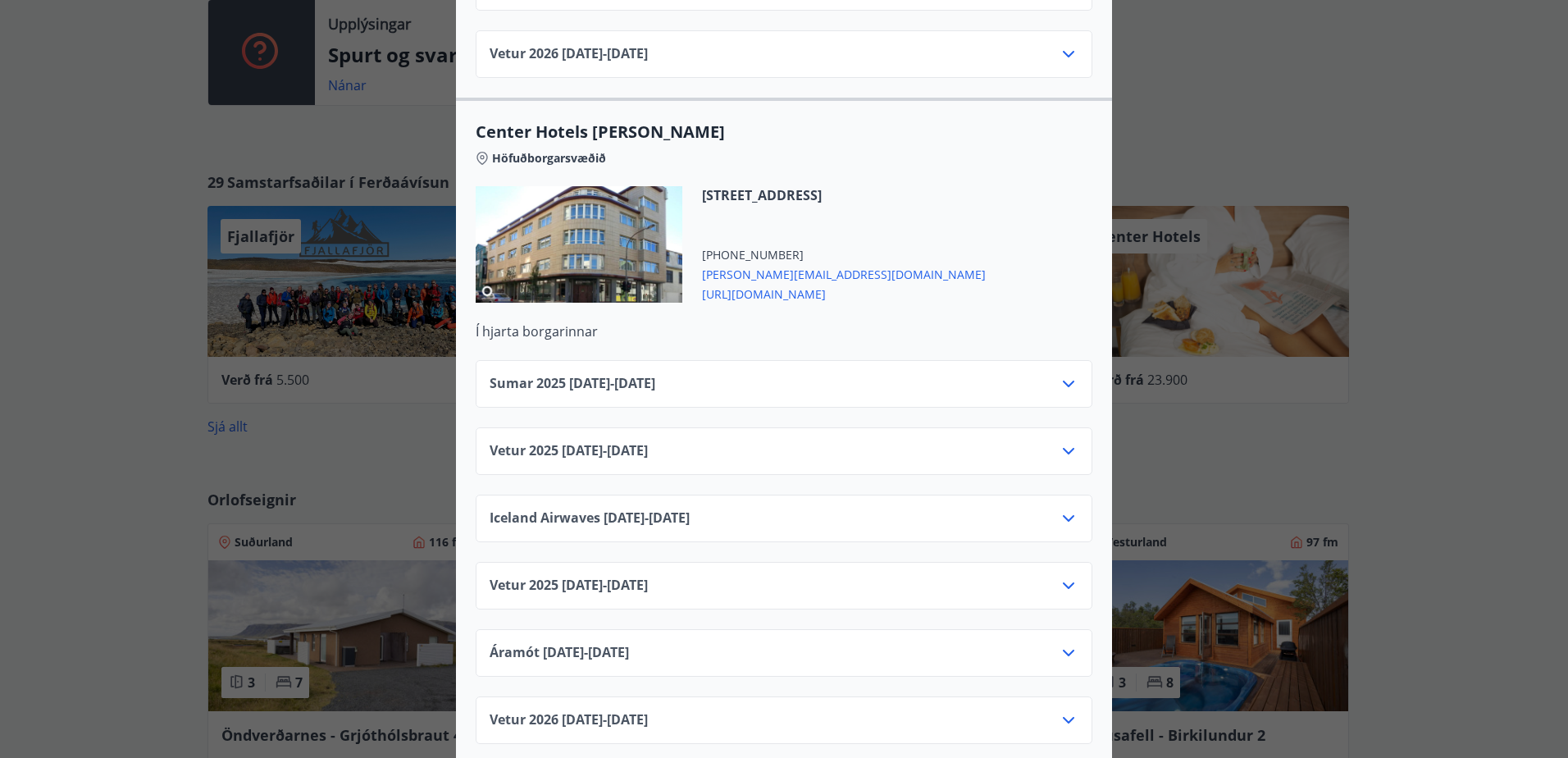
click at [1309, 62] on div "Center Hotels Verð er með morgunverði inniföldum og miðast við Standard Double/…" at bounding box center [784, 379] width 1568 height 758
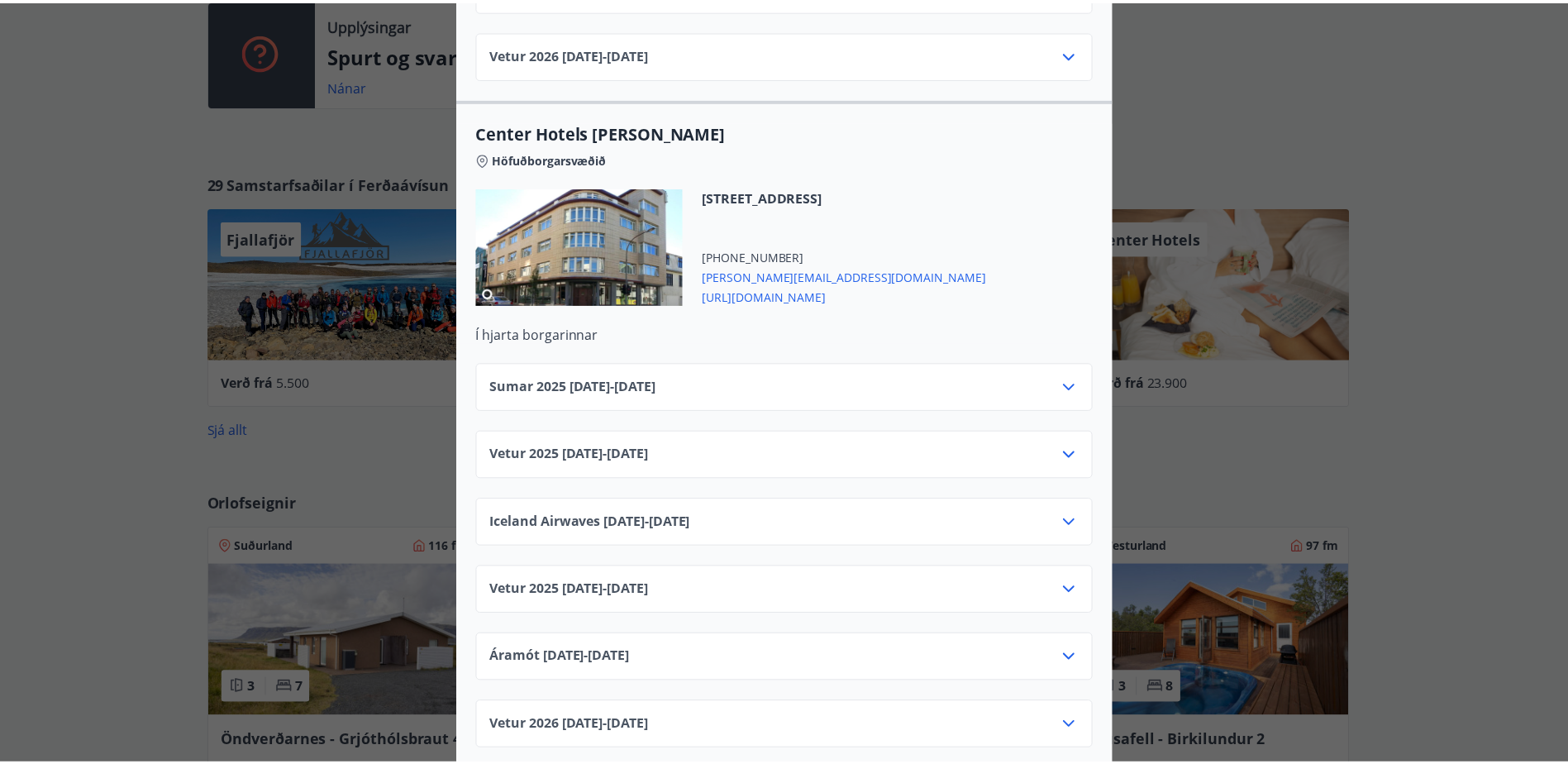
scroll to position [0, 0]
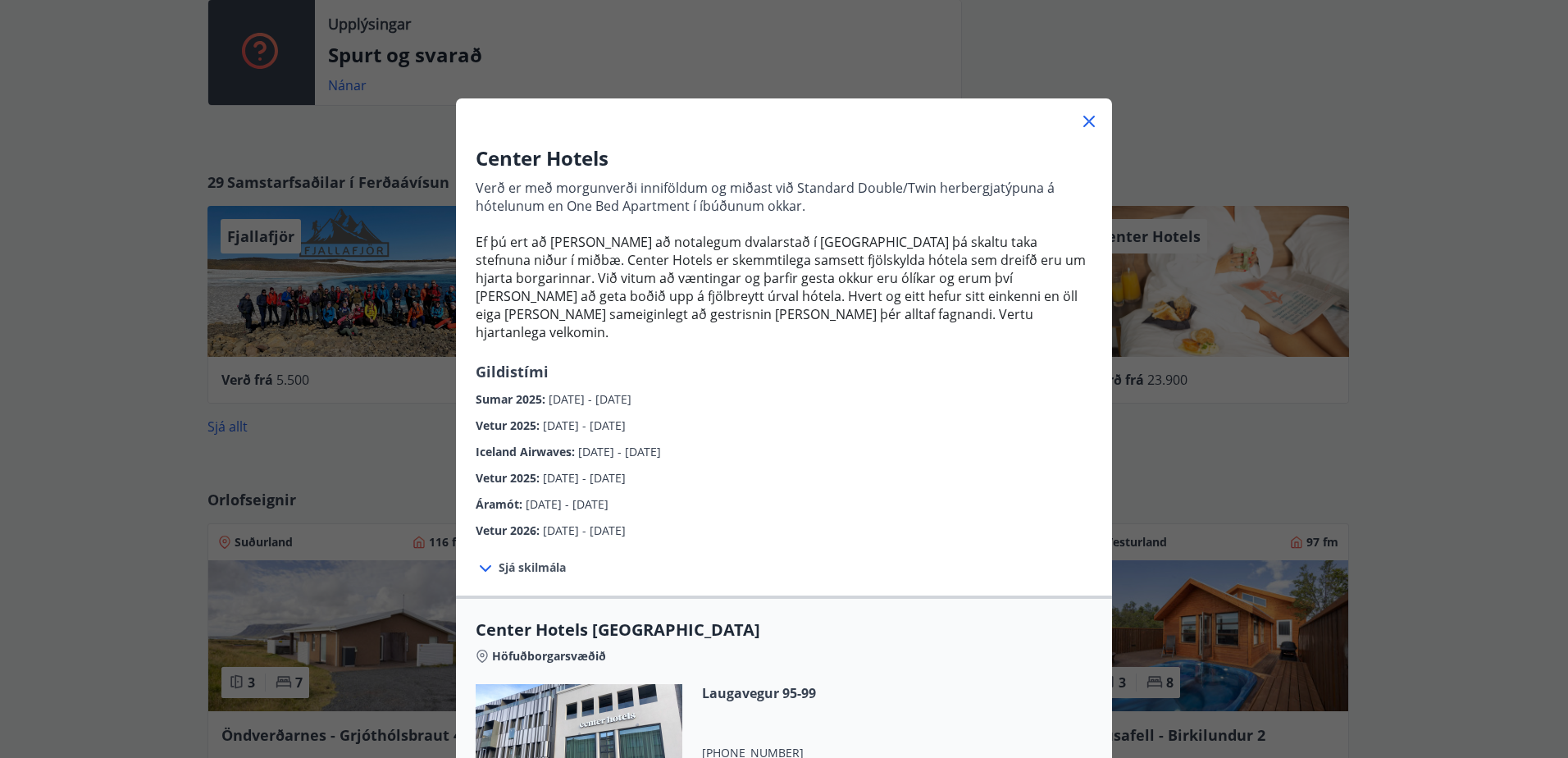
click at [1085, 123] on icon at bounding box center [1089, 122] width 11 height 11
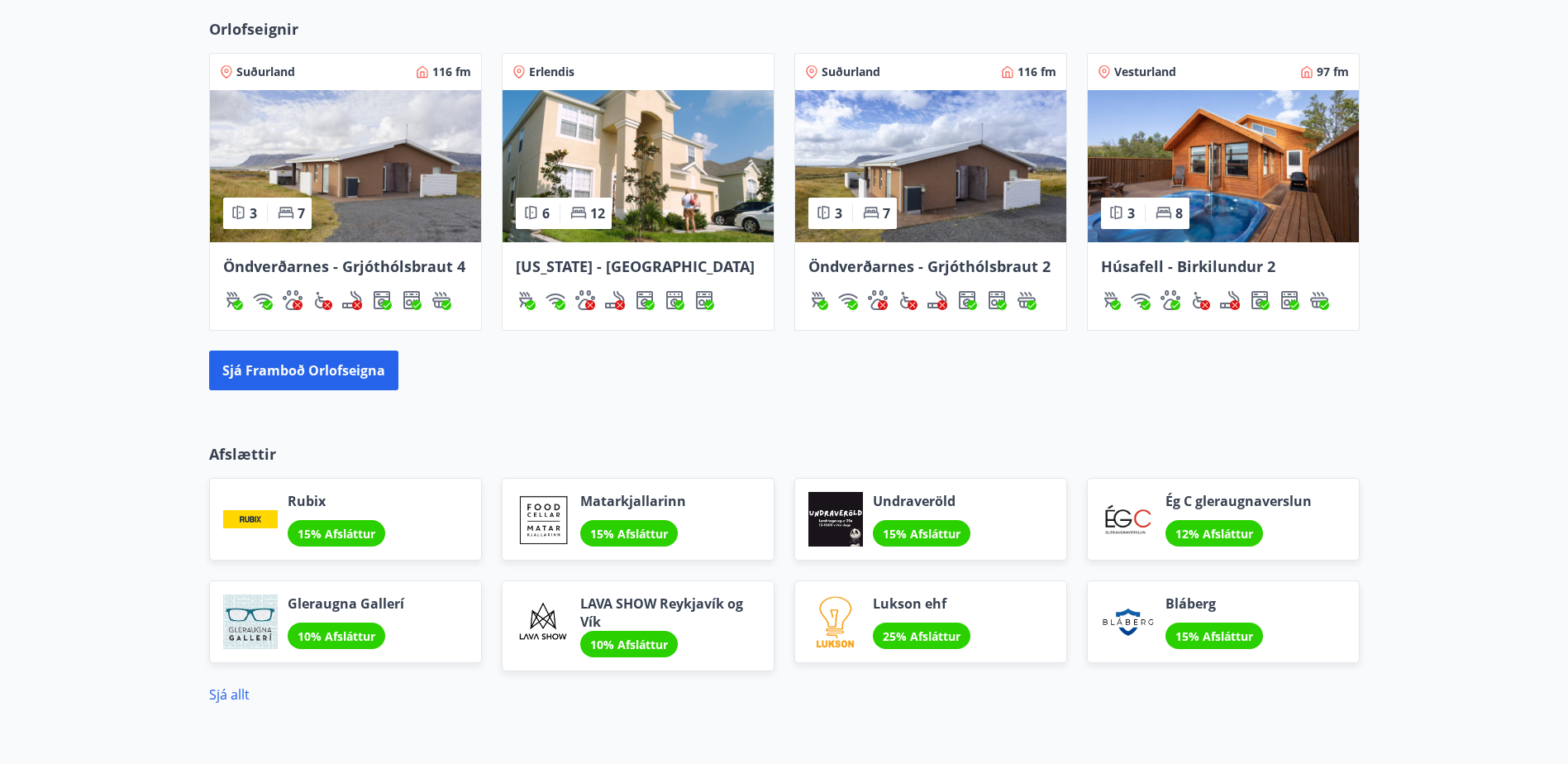
scroll to position [1240, 0]
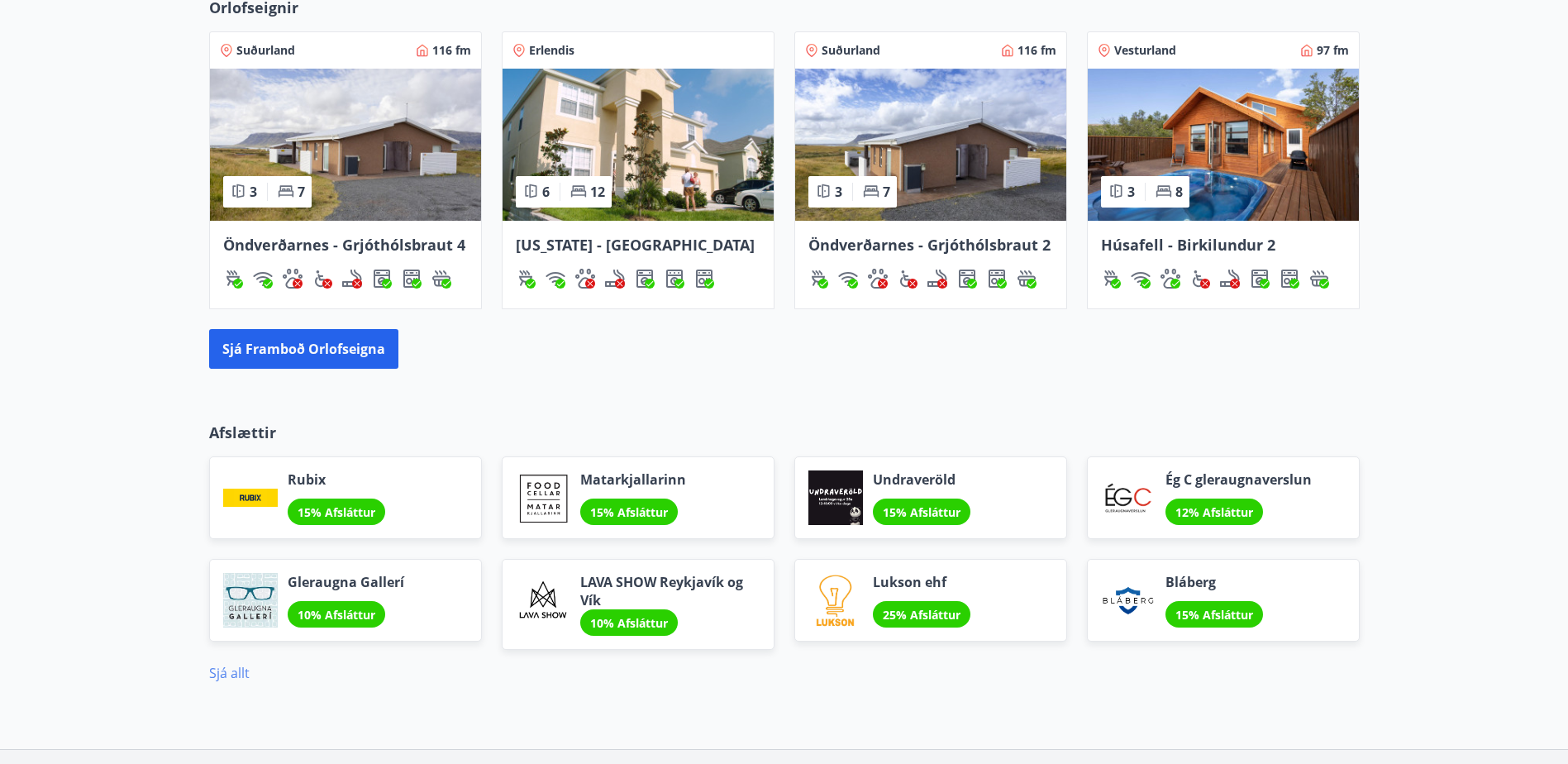
click at [220, 670] on link "Sjá allt" at bounding box center [229, 672] width 41 height 18
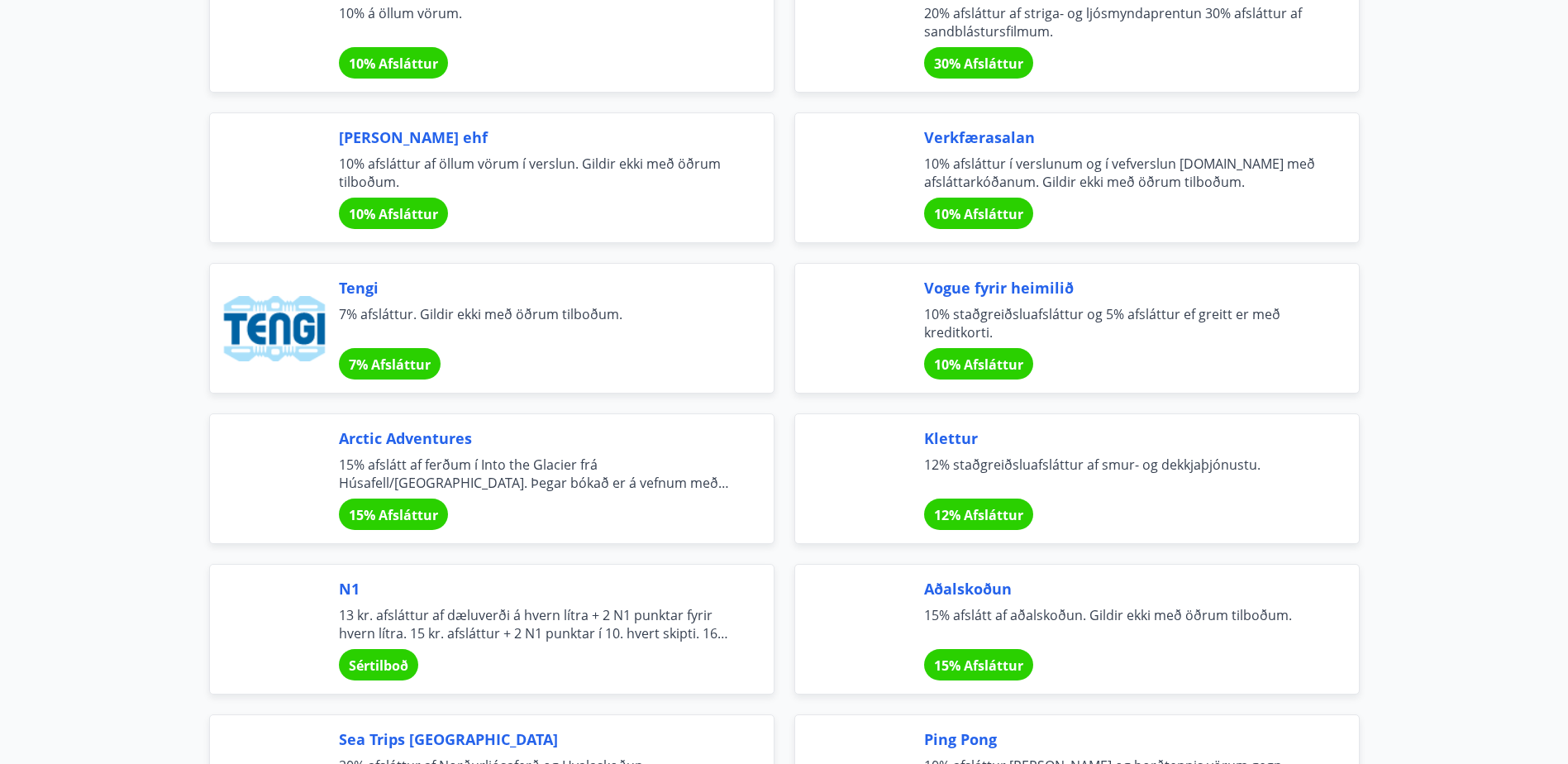
scroll to position [2561, 0]
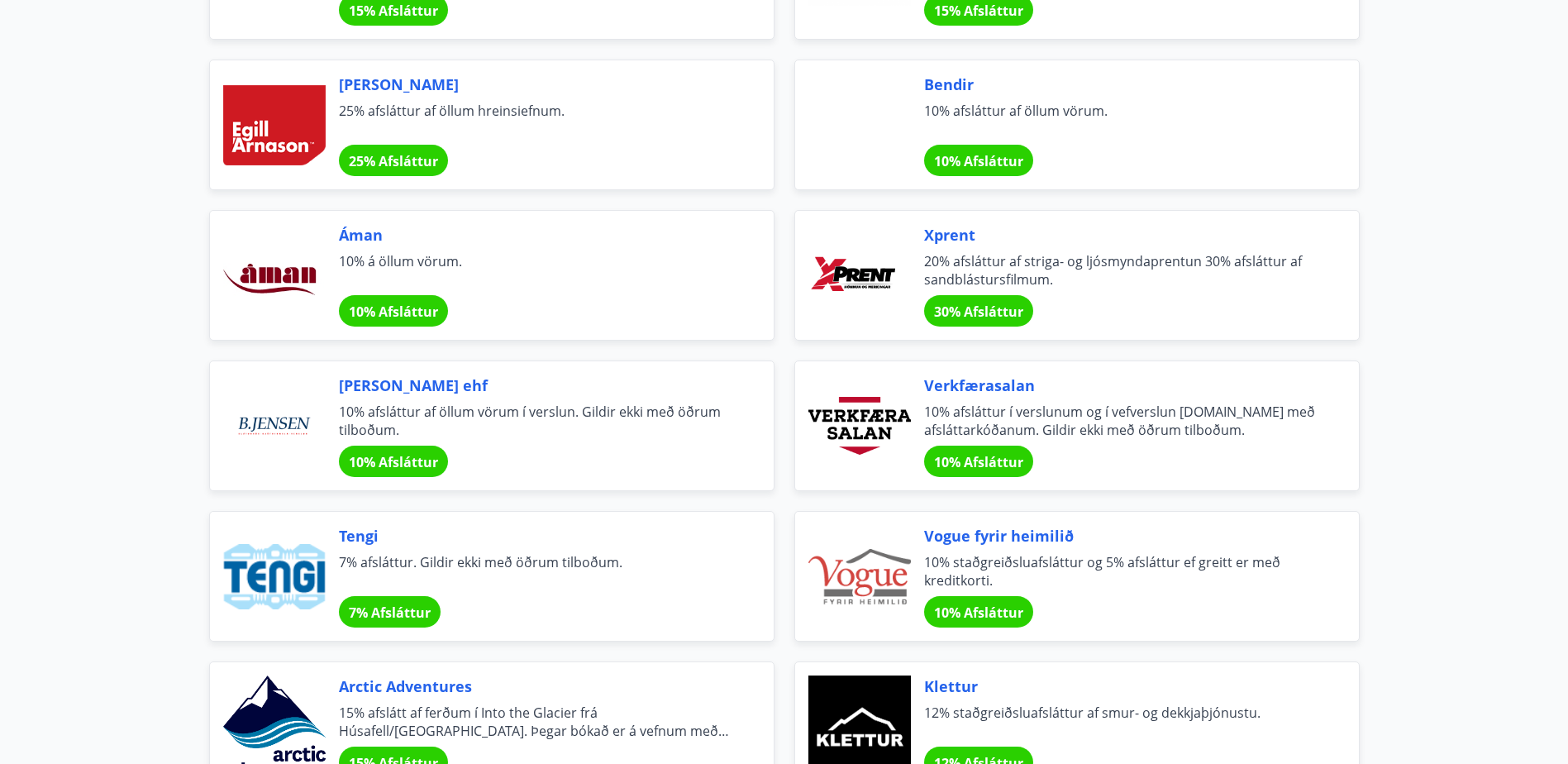
click at [957, 455] on span "10% Afsláttur" at bounding box center [978, 462] width 90 height 18
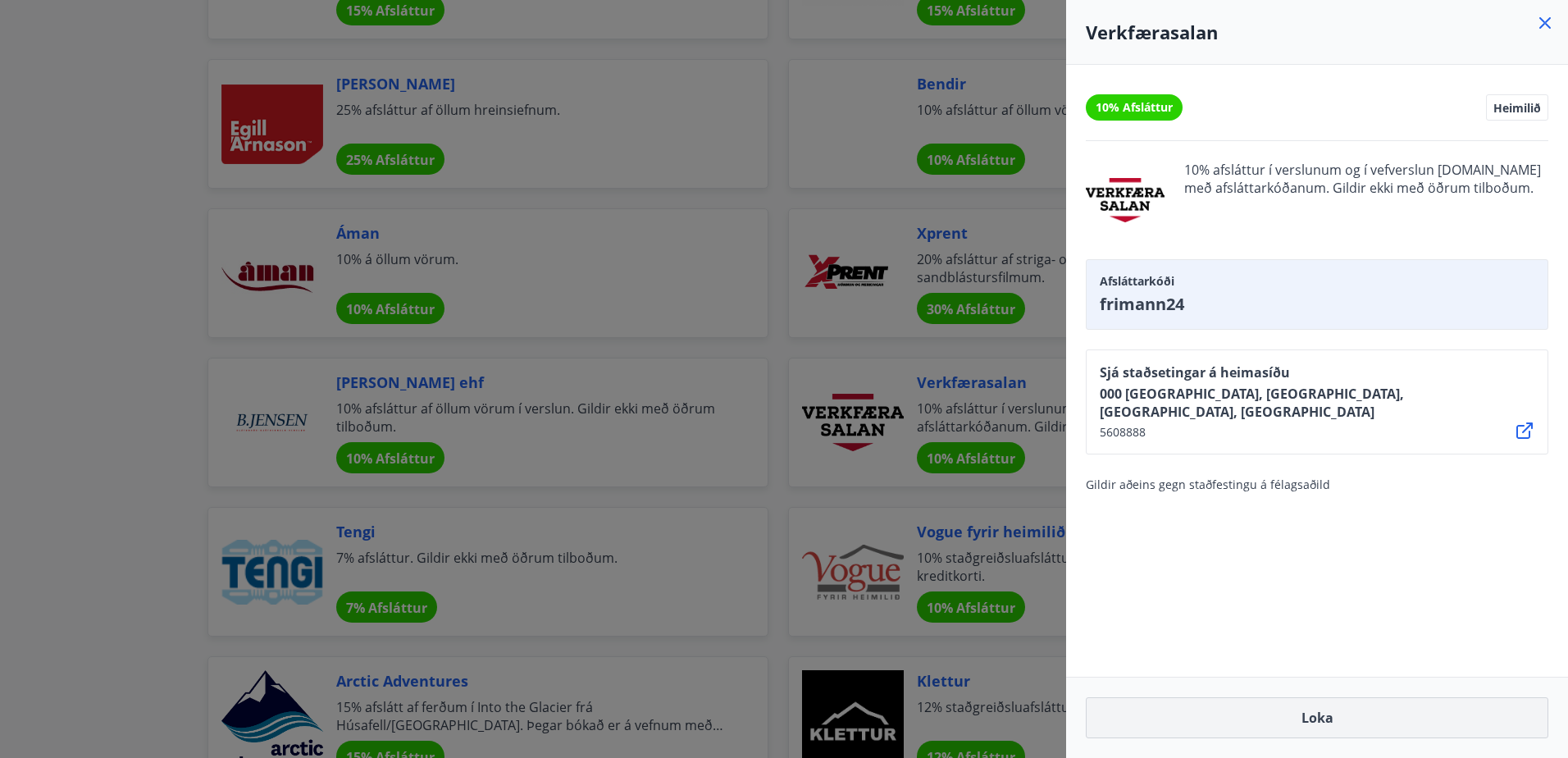
click at [1328, 711] on button "Loka" at bounding box center [1316, 718] width 463 height 41
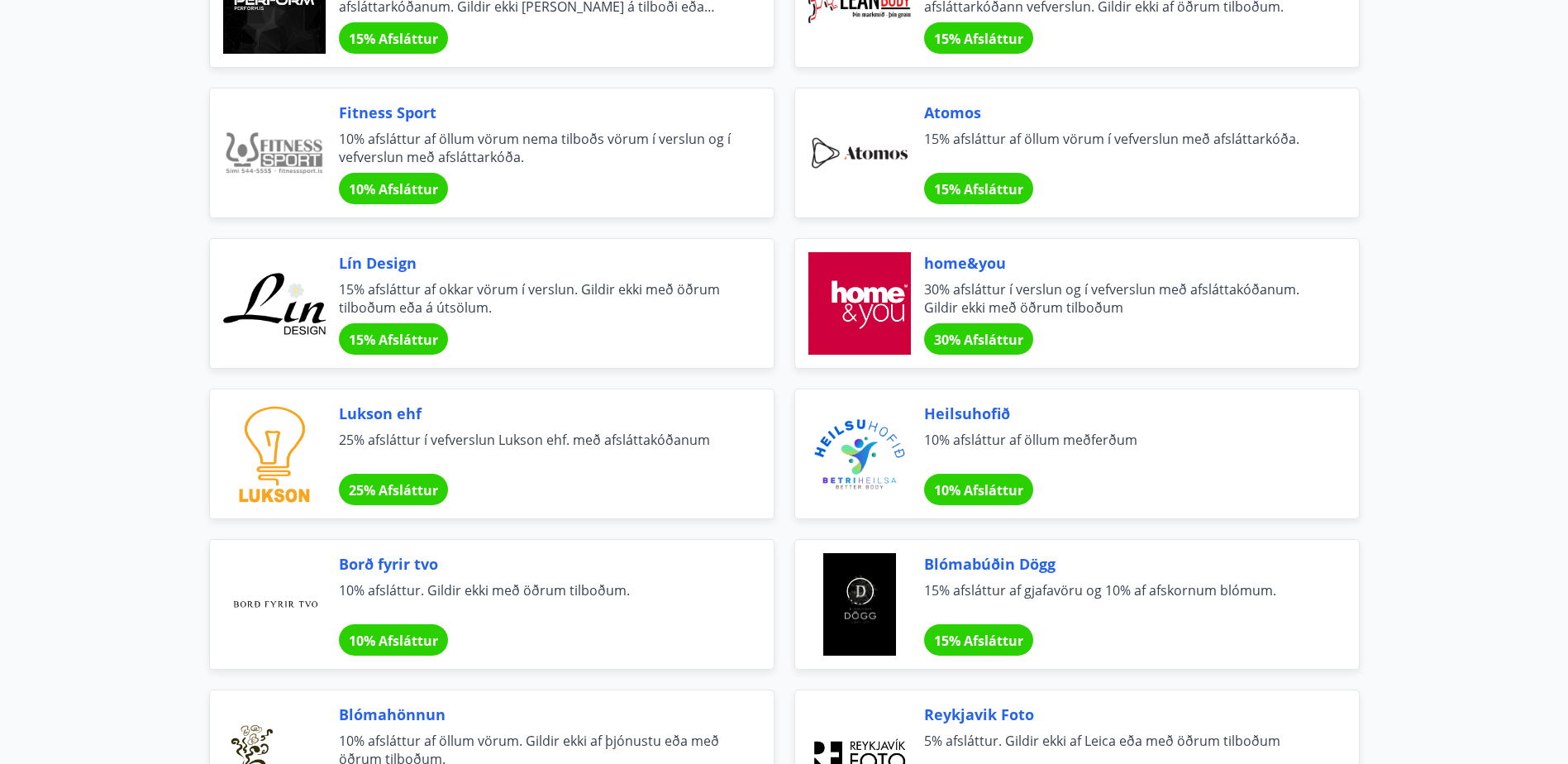
scroll to position [0, 0]
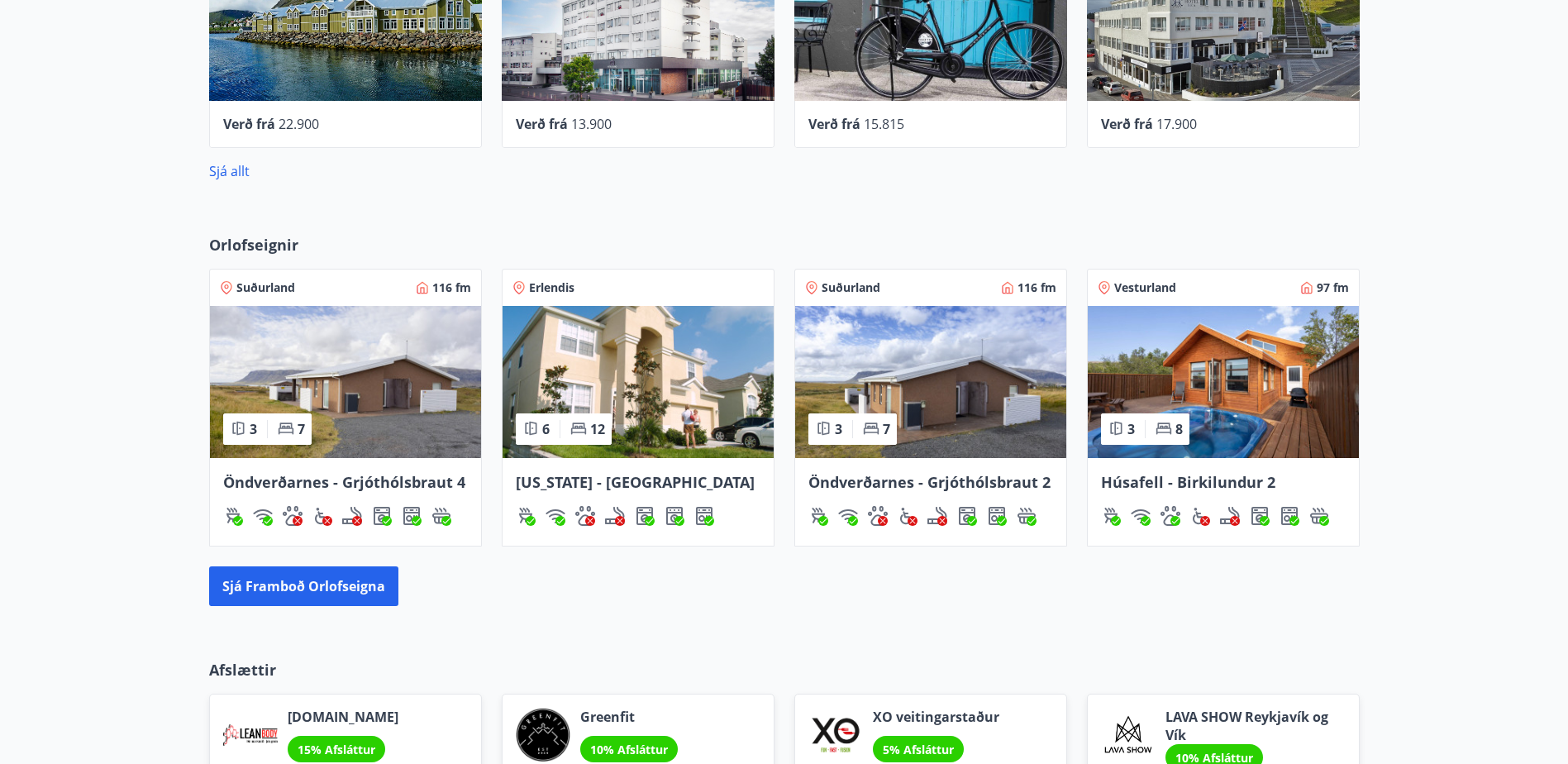
scroll to position [826, 0]
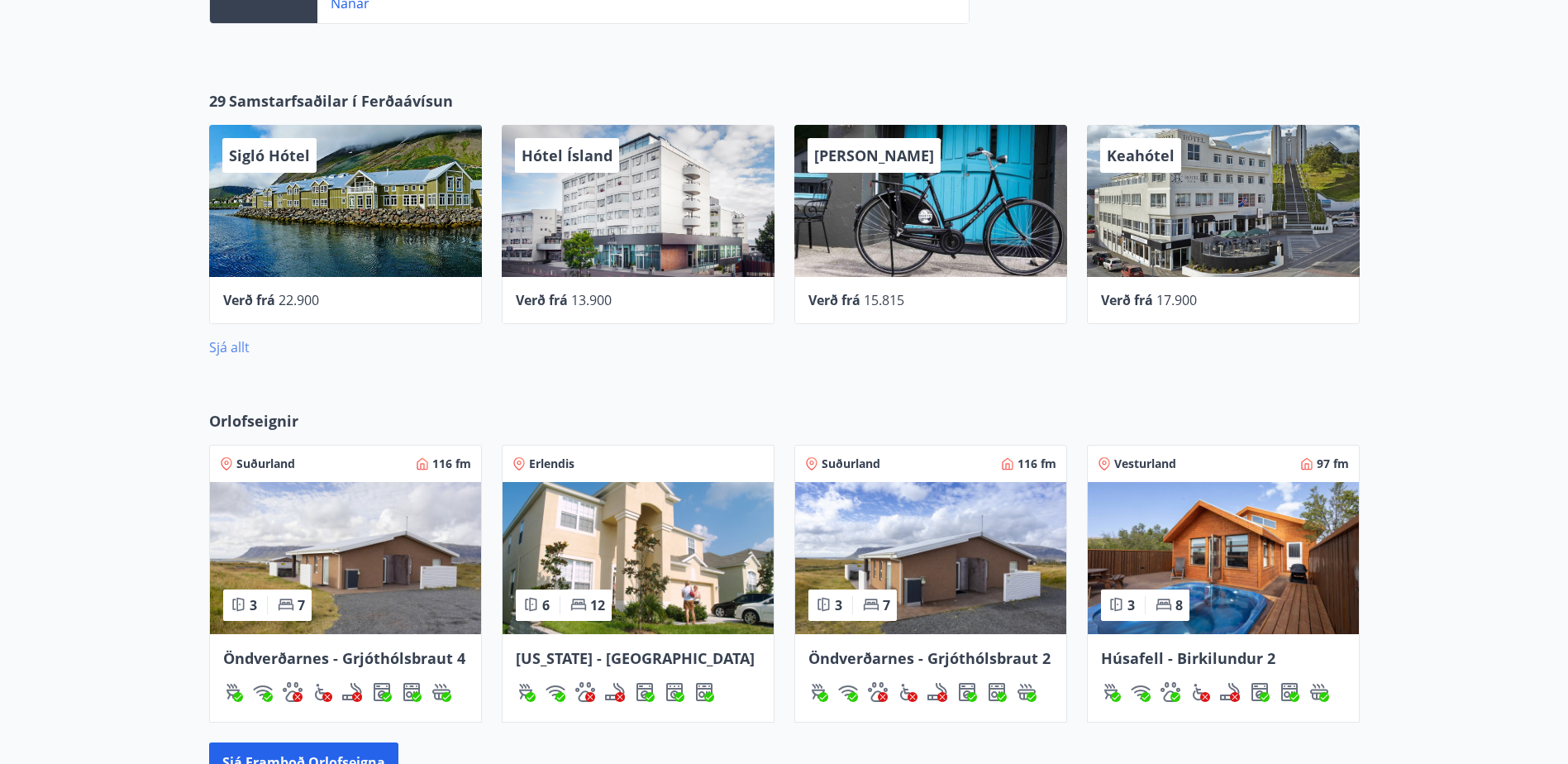
click at [230, 340] on link "Sjá allt" at bounding box center [229, 347] width 41 height 18
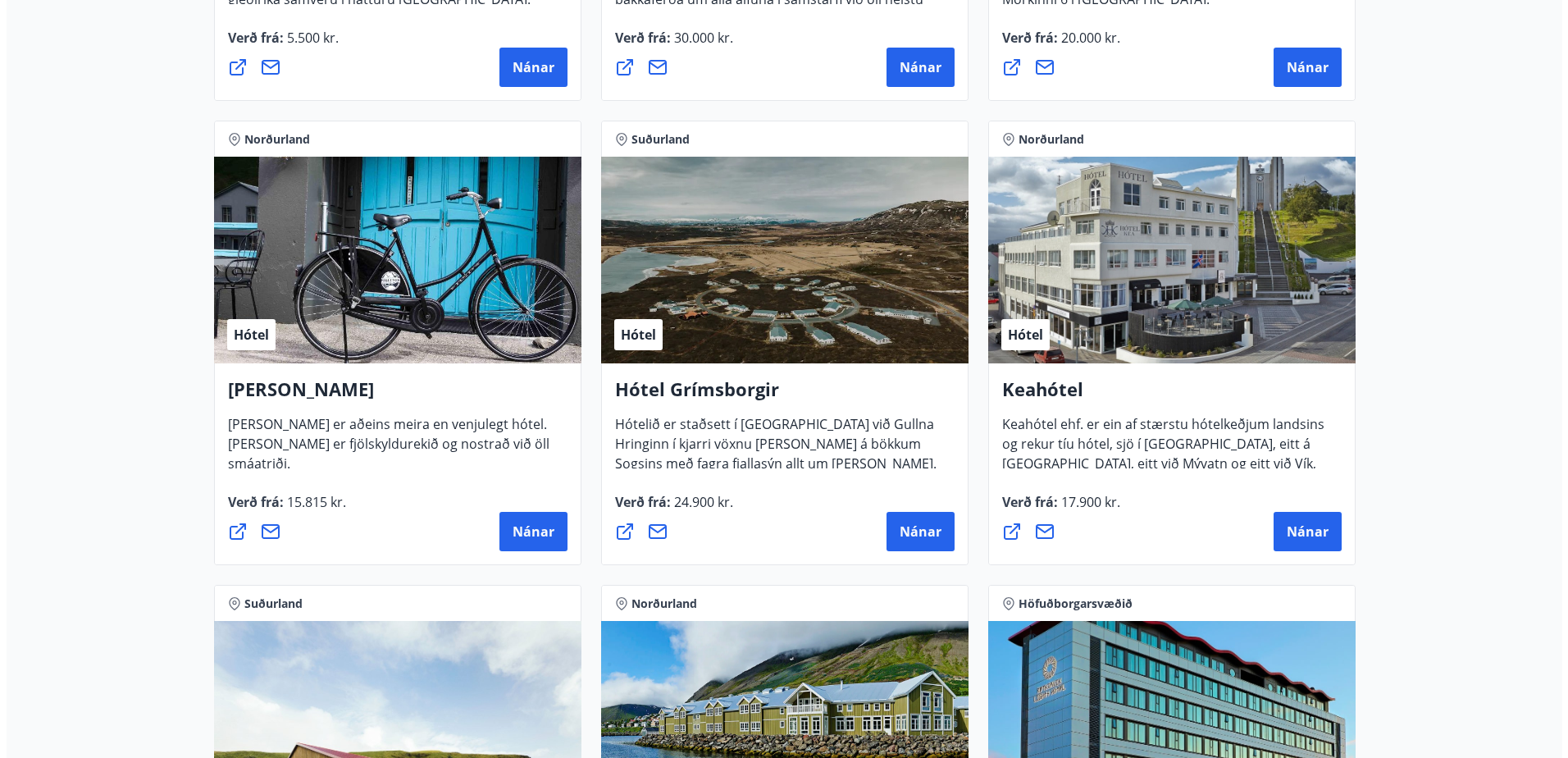
scroll to position [656, 0]
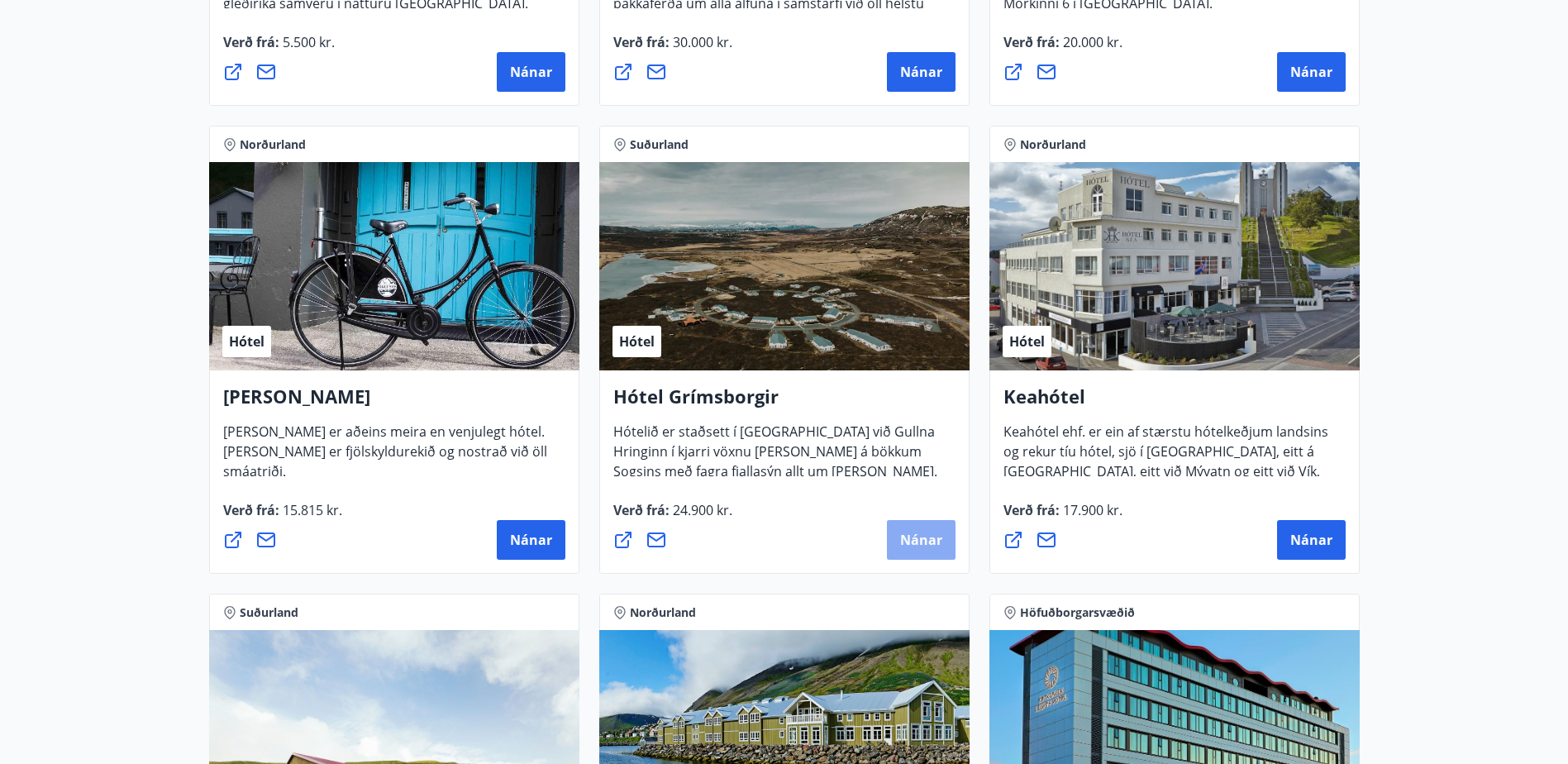
click at [913, 535] on span "Nánar" at bounding box center [921, 539] width 42 height 18
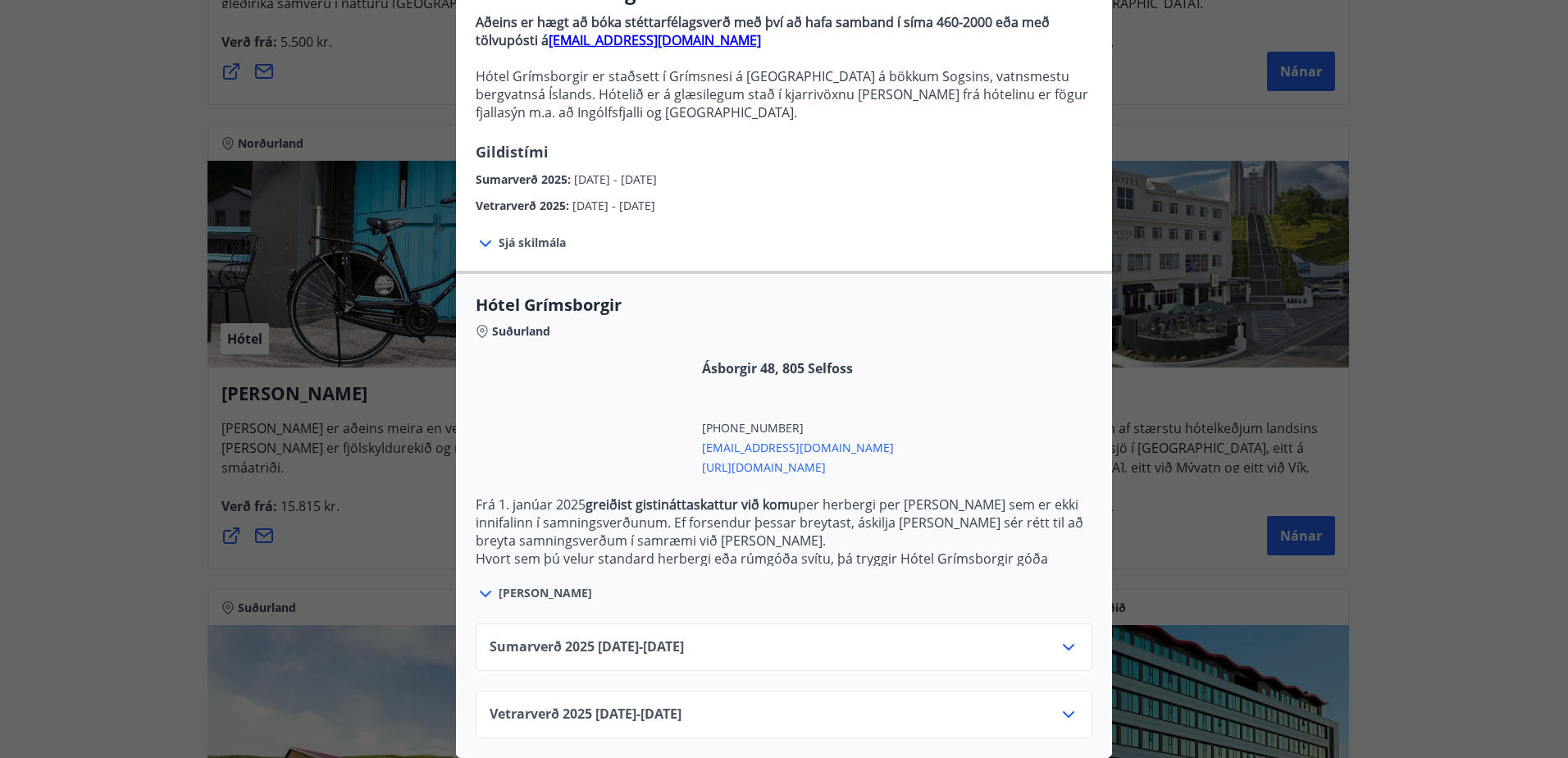
scroll to position [178, 0]
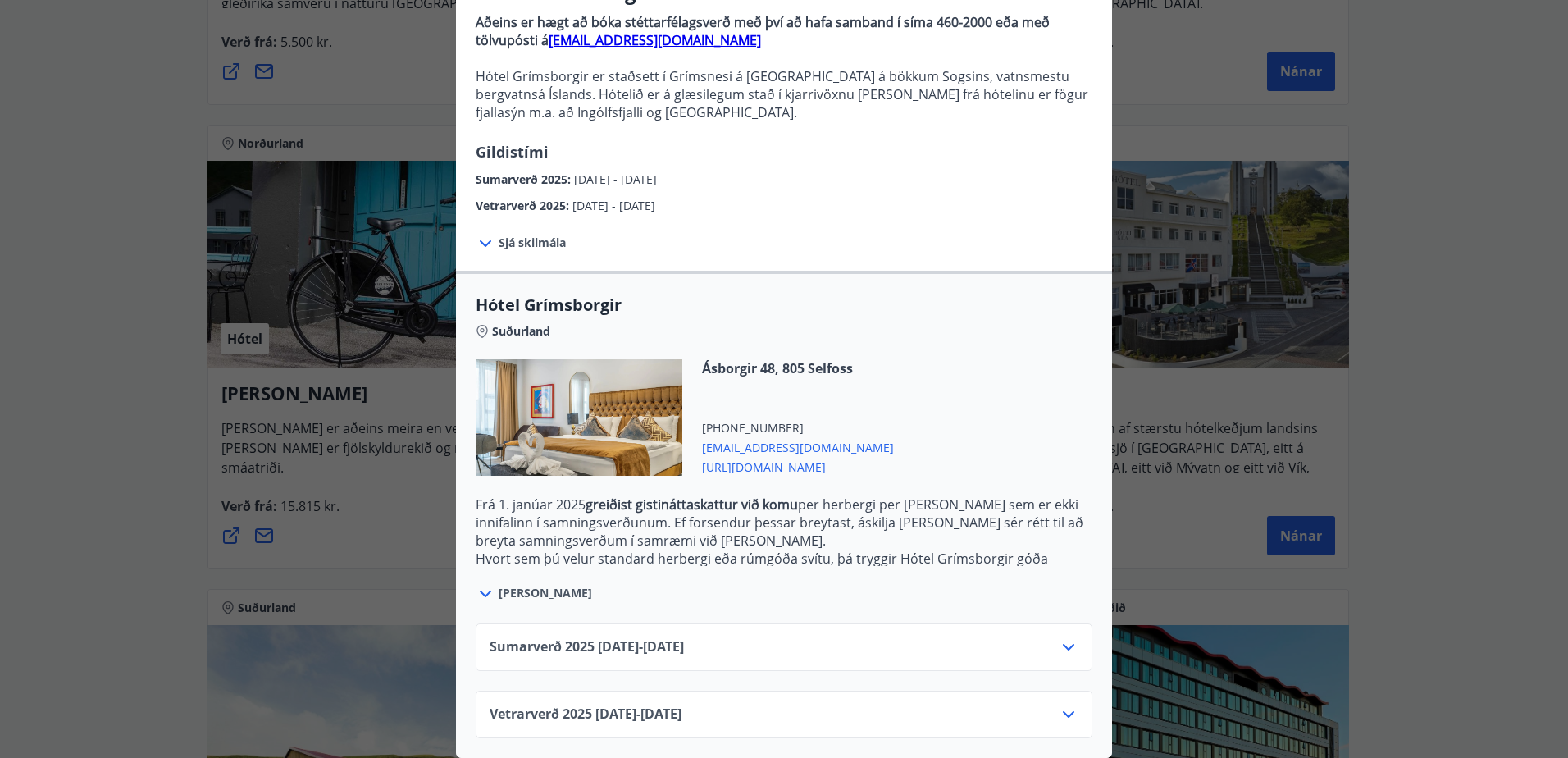
click at [484, 584] on icon at bounding box center [485, 594] width 20 height 20
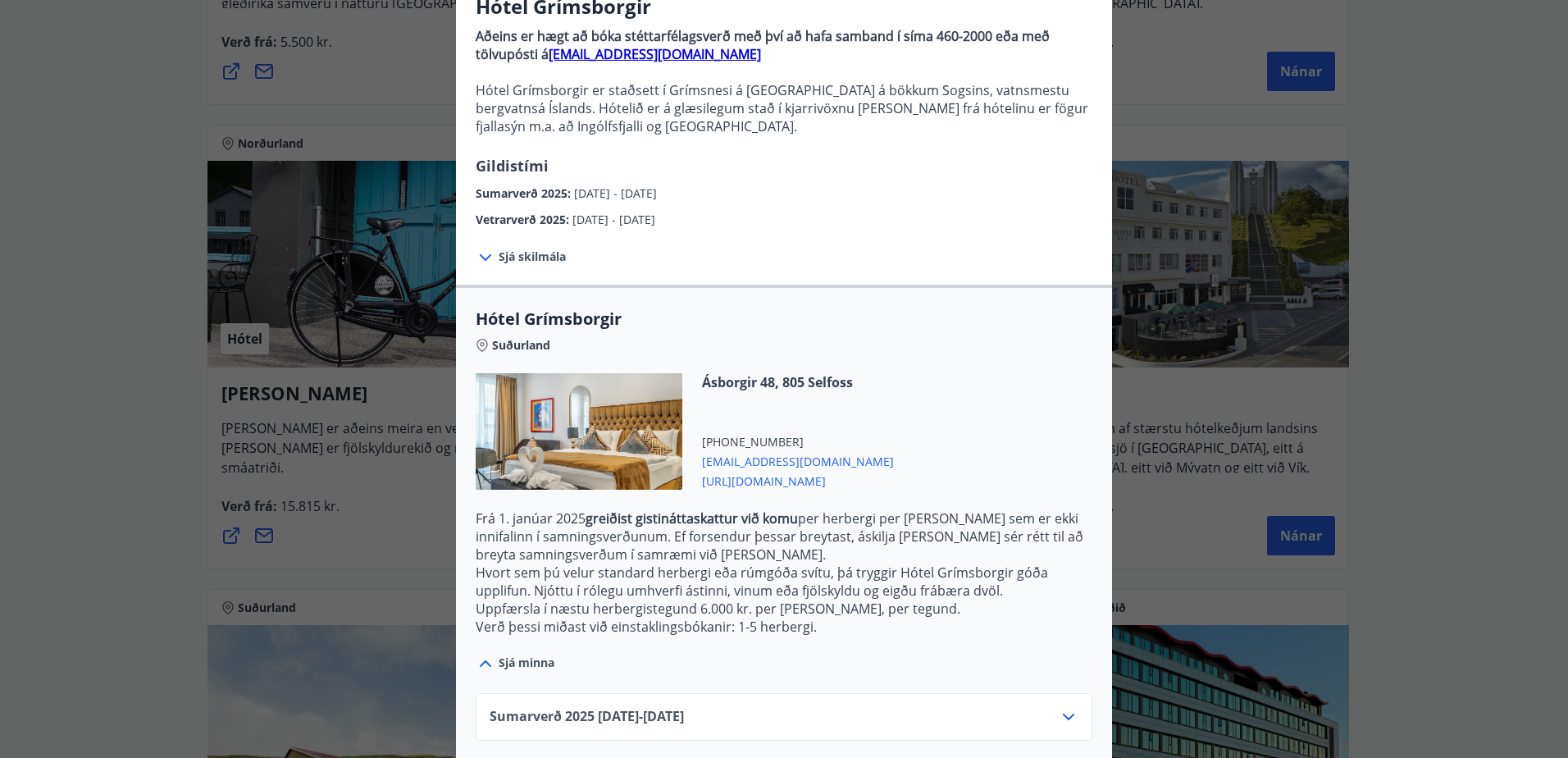
scroll to position [234, 0]
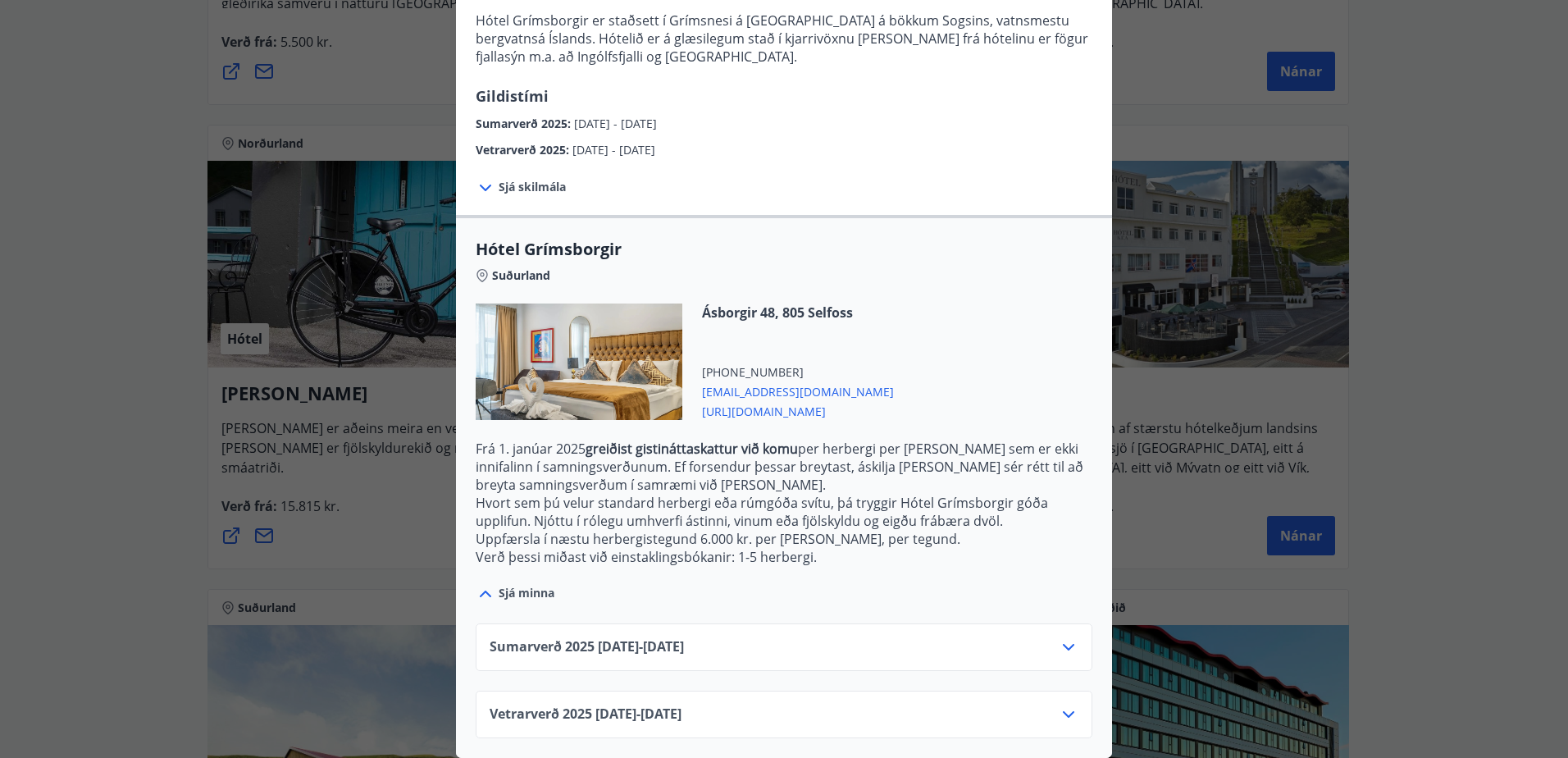
click at [824, 705] on div "Vetrarverð [PHONE_NUMBER][DATE] - [DATE]" at bounding box center [784, 721] width 589 height 33
click at [1058, 705] on icon at bounding box center [1068, 714] width 20 height 20
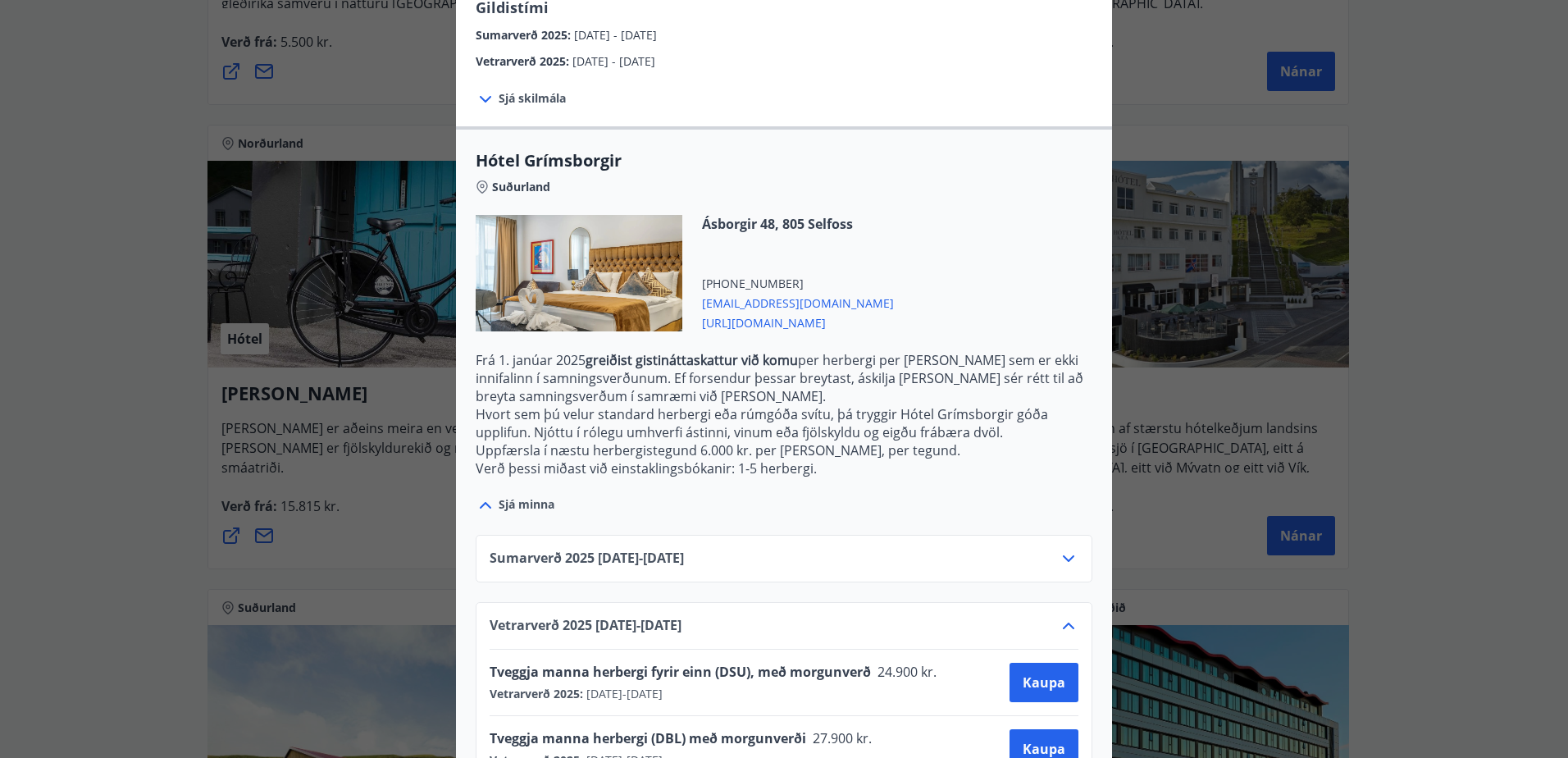
scroll to position [366, 0]
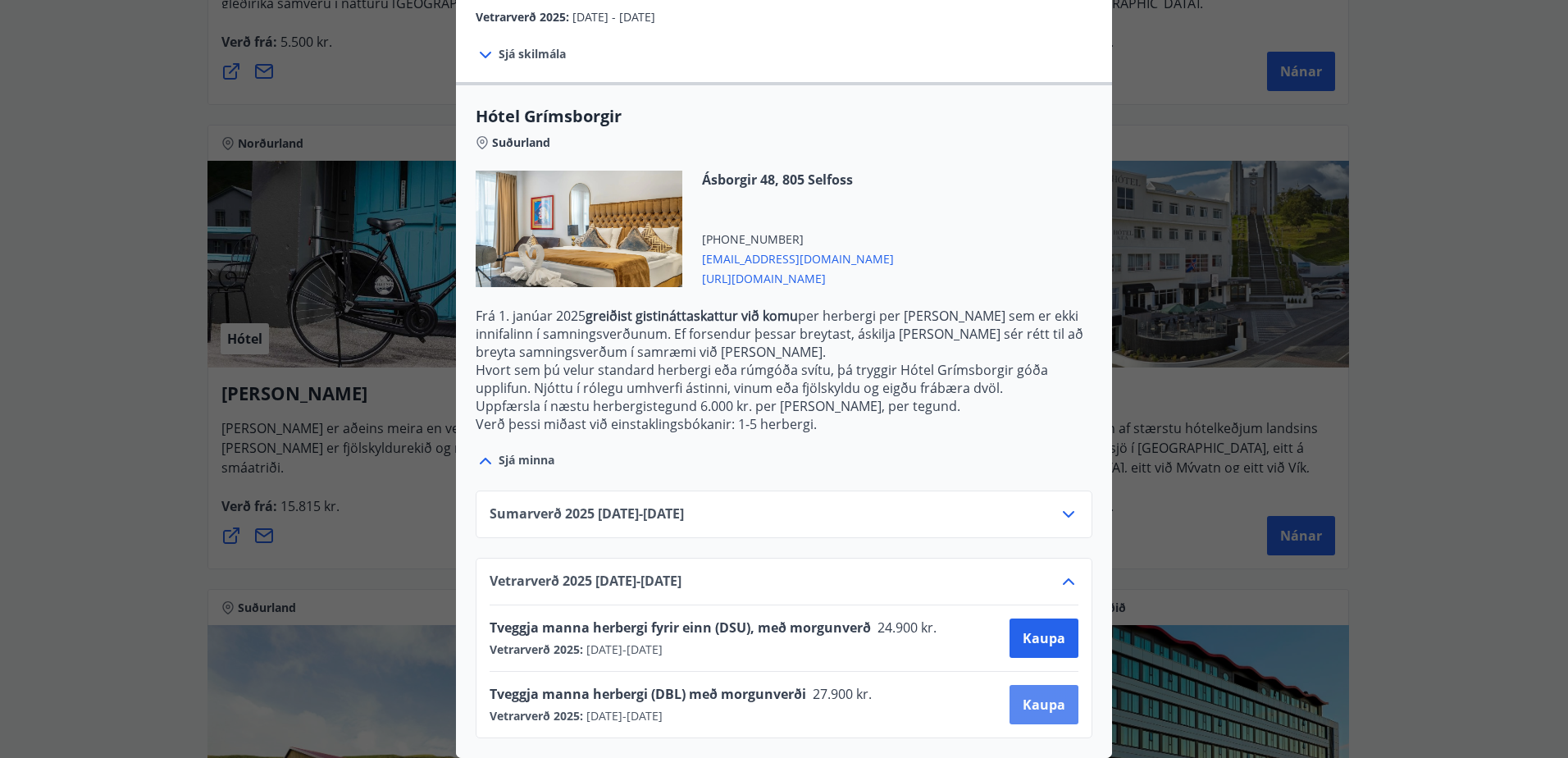
click at [1037, 697] on span "Kaupa" at bounding box center [1044, 704] width 43 height 18
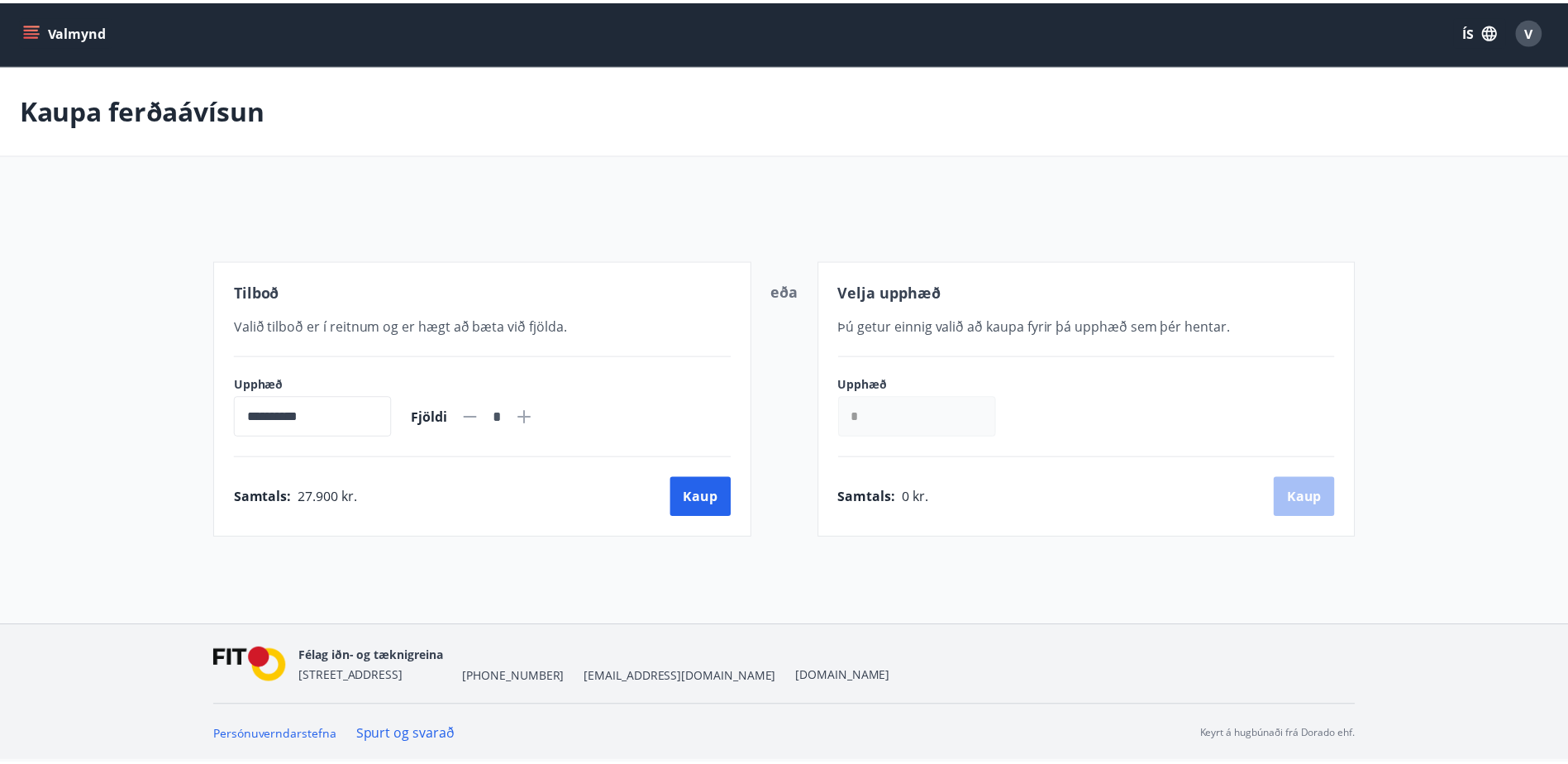
scroll to position [3, 0]
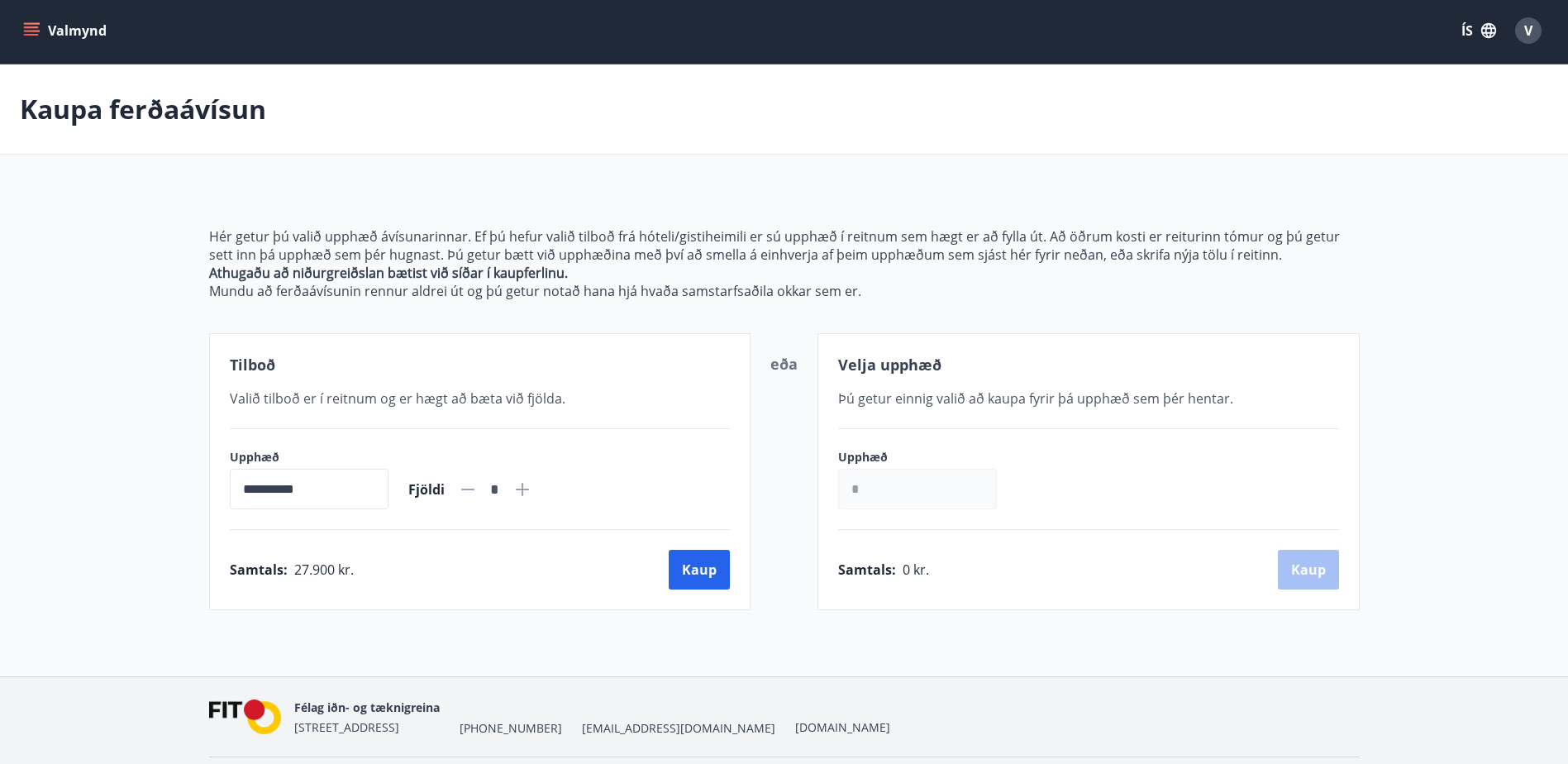
click at [532, 490] on icon at bounding box center [522, 489] width 20 height 20
click at [443, 485] on span "Fjöldi" at bounding box center [426, 489] width 37 height 18
click at [478, 486] on icon at bounding box center [467, 489] width 20 height 20
type input "*"
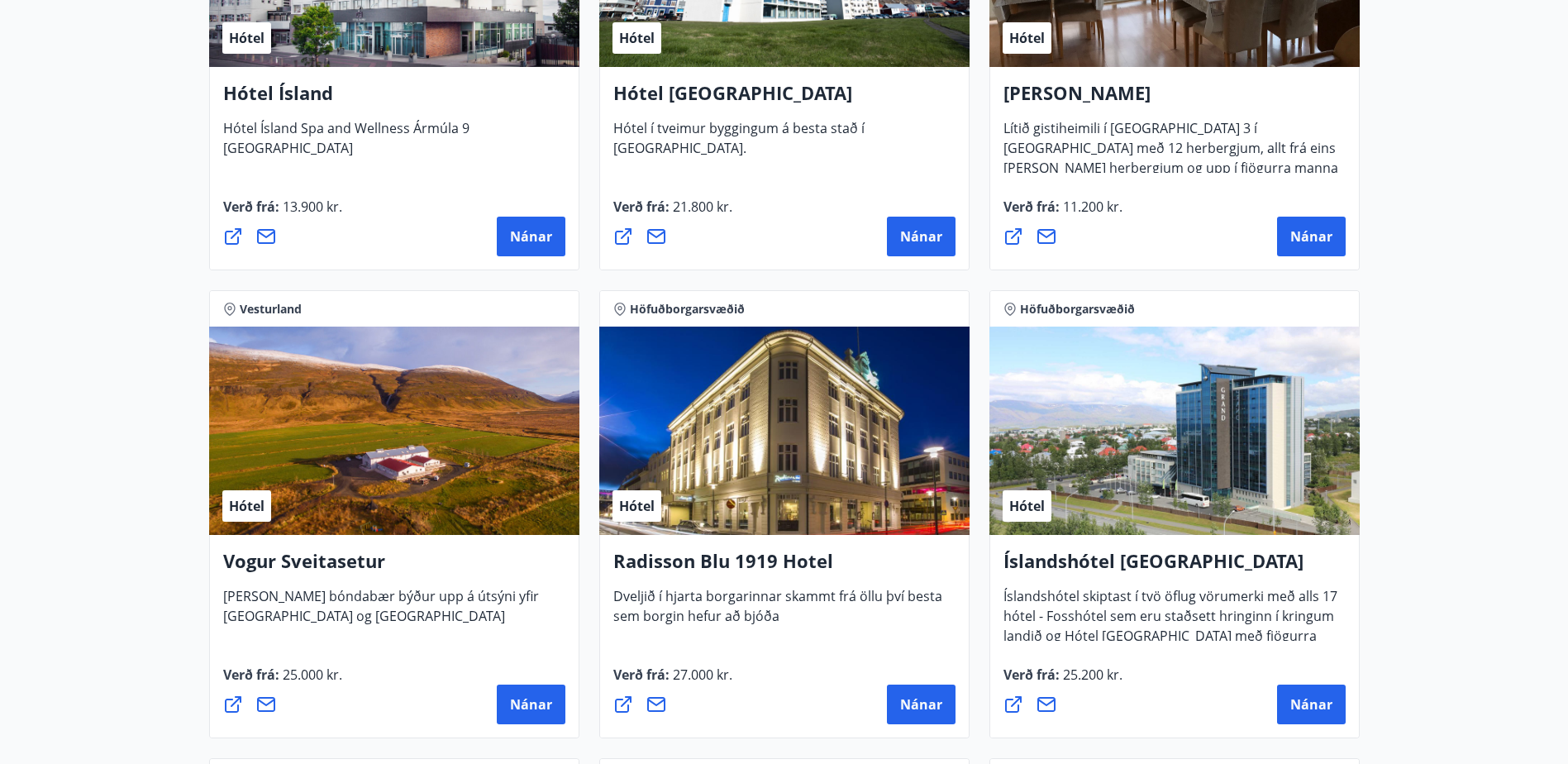
scroll to position [2977, 0]
